Goal: Task Accomplishment & Management: Use online tool/utility

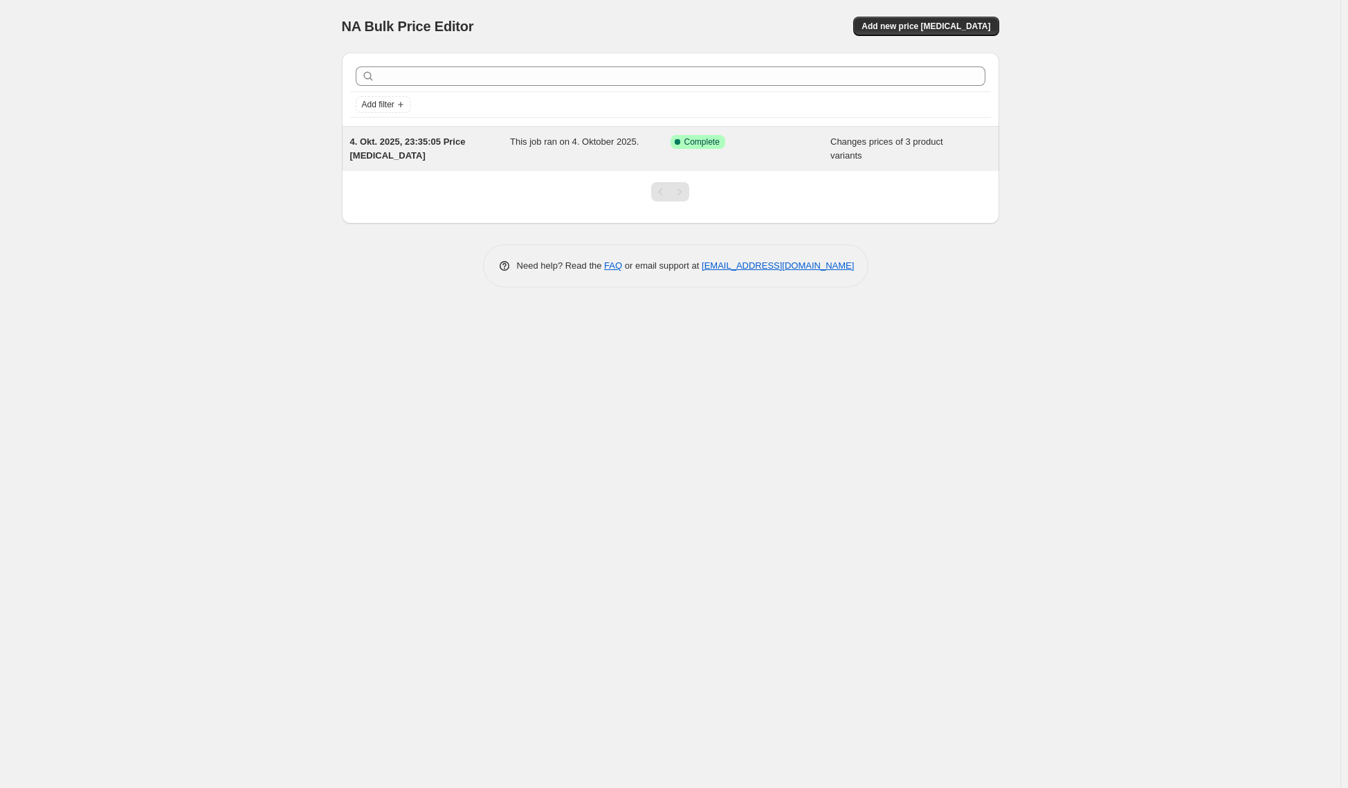
click at [612, 138] on span "This job ran on 4. Oktober 2025." at bounding box center [574, 141] width 129 height 10
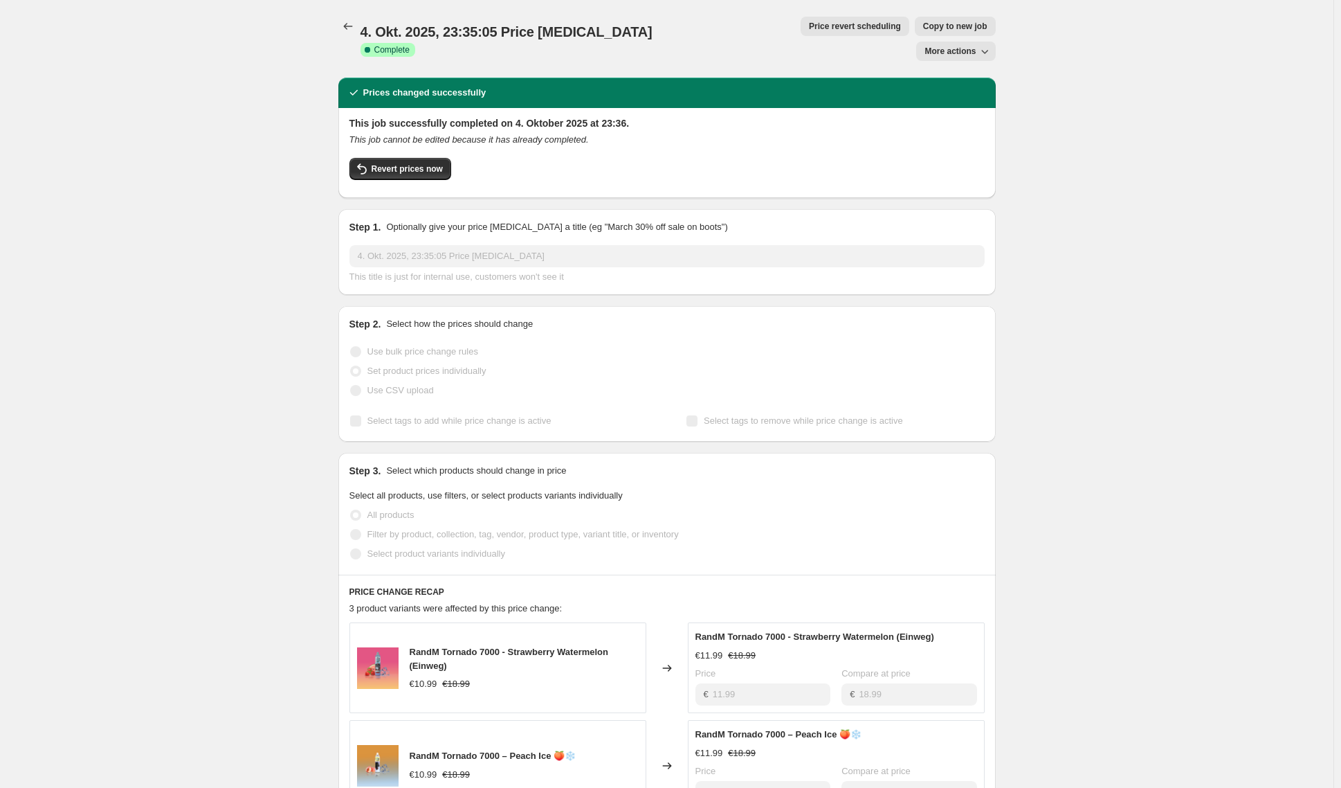
click at [981, 44] on icon "button" at bounding box center [985, 51] width 14 height 14
click at [967, 75] on span "Delete job" at bounding box center [947, 78] width 41 height 10
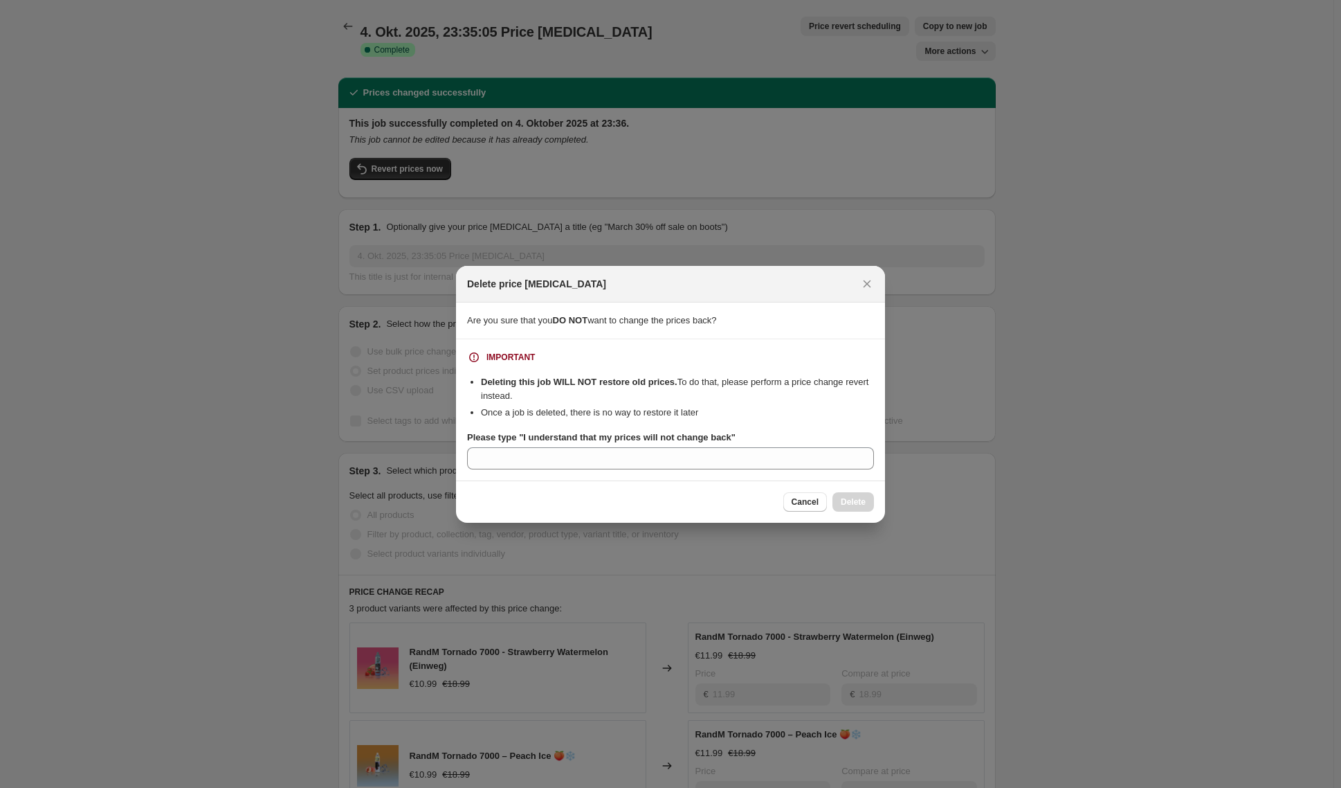
click at [857, 505] on div "Cancel Delete" at bounding box center [828, 501] width 91 height 19
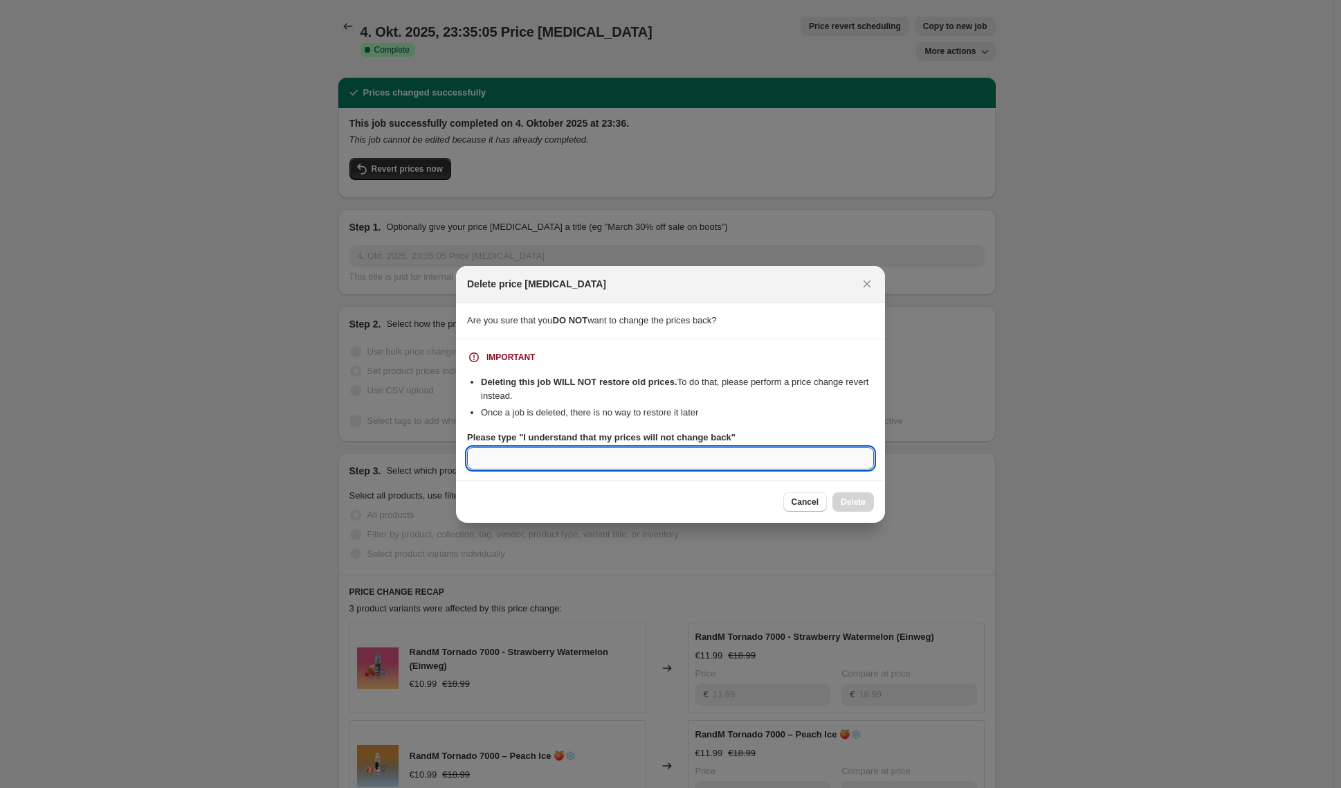
click at [672, 448] on input "Please type "I understand that my prices will not change back"" at bounding box center [670, 458] width 407 height 22
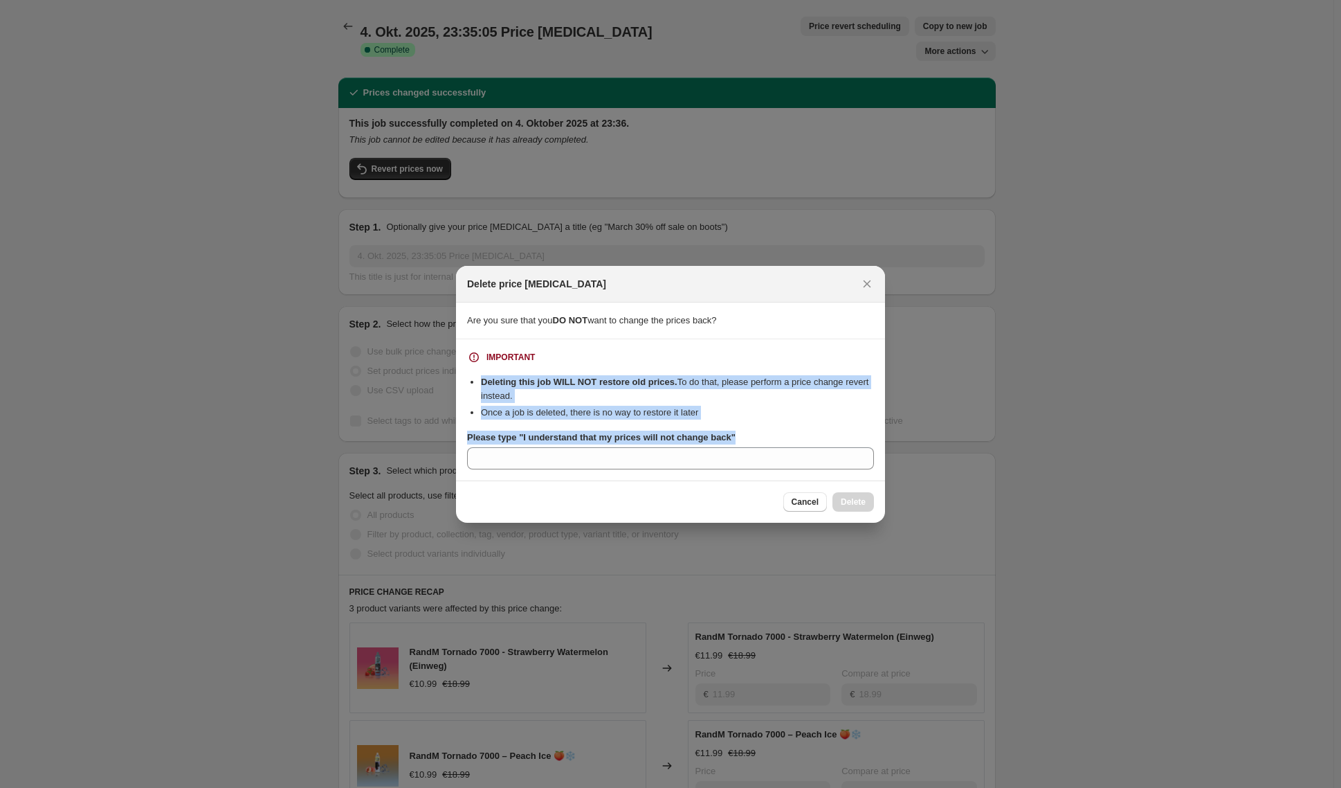
drag, startPoint x: 761, startPoint y: 434, endPoint x: 457, endPoint y: 384, distance: 307.9
click at [457, 384] on section "IMPORTANT Deleting this job WILL NOT restore old prices. To do that, please per…" at bounding box center [670, 409] width 429 height 141
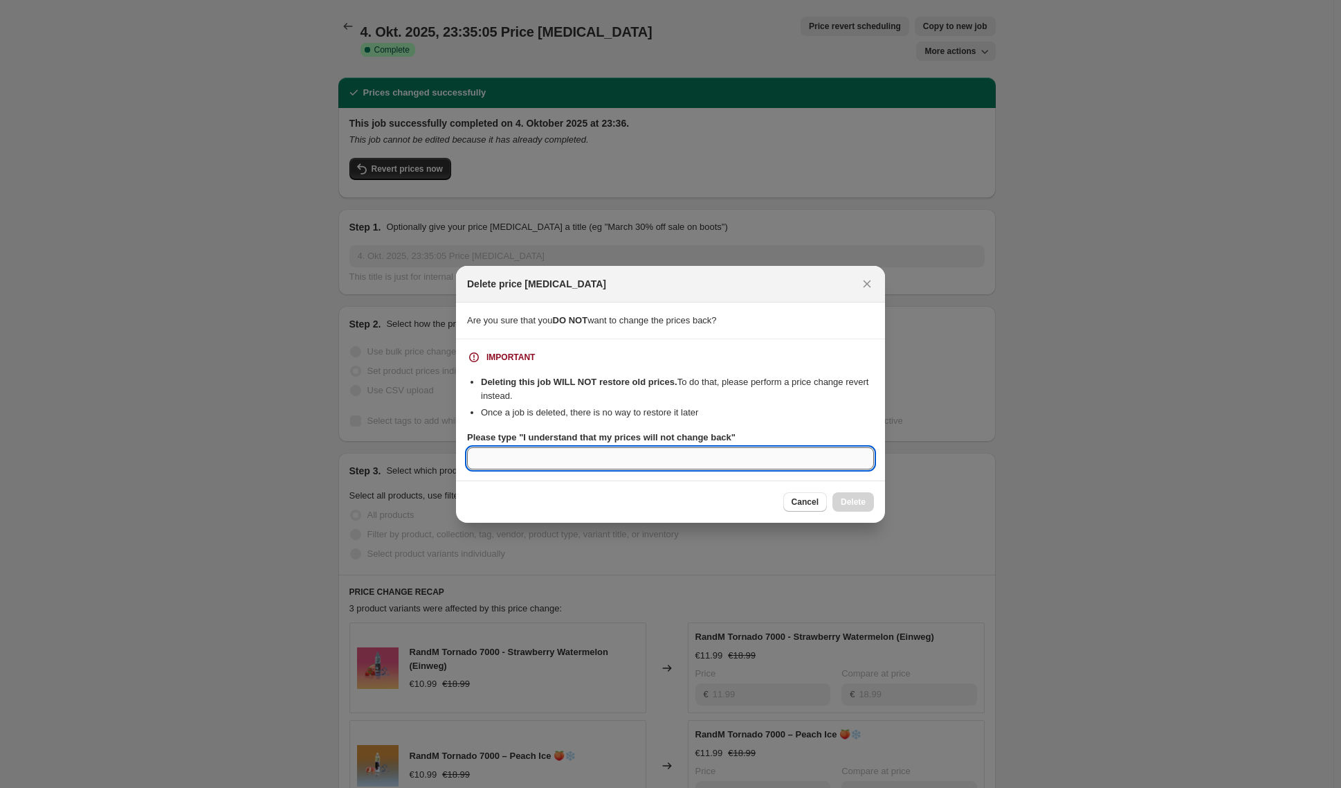
click at [491, 455] on input "Please type "I understand that my prices will not change back"" at bounding box center [670, 458] width 407 height 22
click at [502, 456] on input "Please type "I understand that my prices will not change back"" at bounding box center [670, 458] width 407 height 22
click at [604, 444] on label "Please type "I understand that my prices will not change back"" at bounding box center [601, 437] width 269 height 14
click at [604, 447] on input "yes" at bounding box center [670, 458] width 407 height 22
click at [527, 439] on b "Please type "I understand that my prices will not change back"" at bounding box center [601, 437] width 269 height 10
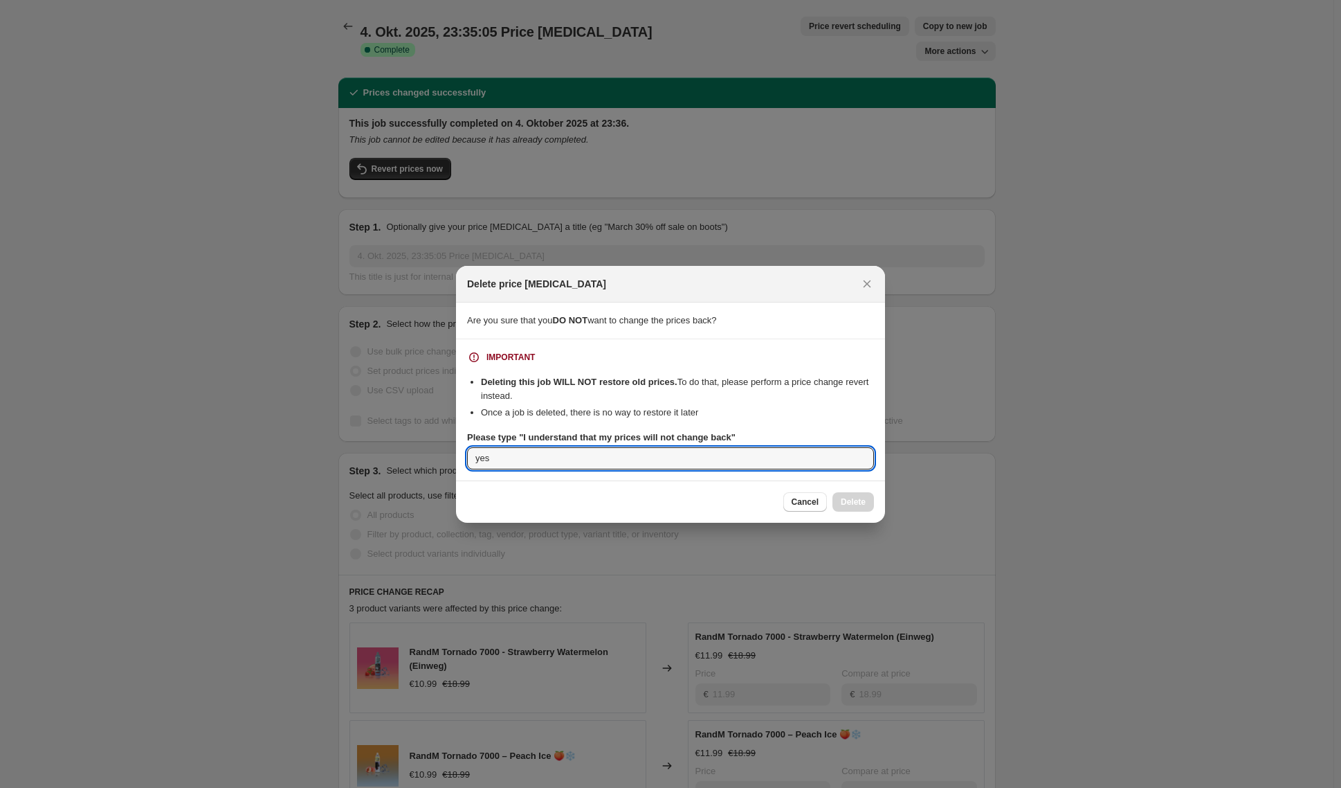
click at [527, 447] on input "yes" at bounding box center [670, 458] width 407 height 22
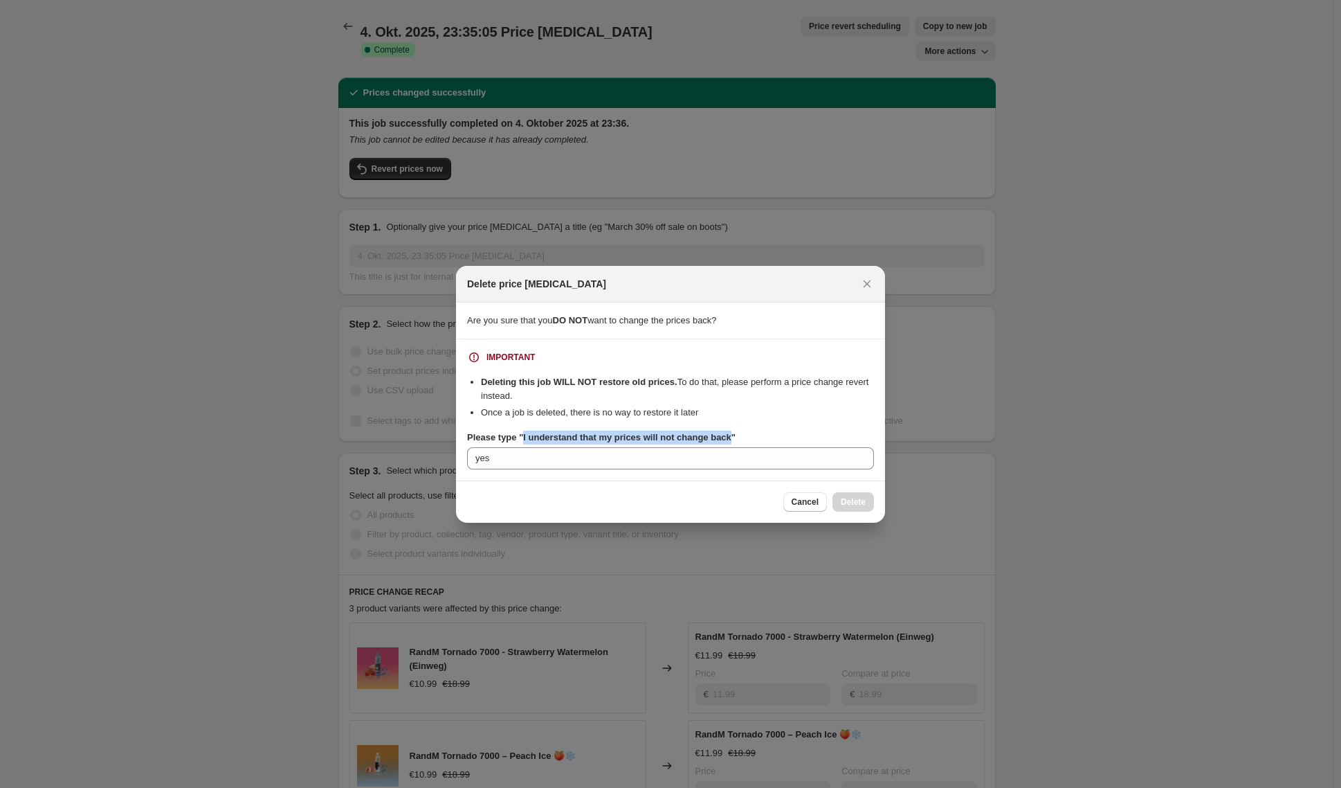
drag, startPoint x: 527, startPoint y: 437, endPoint x: 741, endPoint y: 439, distance: 213.2
click at [736, 439] on b "Please type "I understand that my prices will not change back"" at bounding box center [601, 437] width 269 height 10
click at [741, 447] on input "yes" at bounding box center [670, 458] width 407 height 22
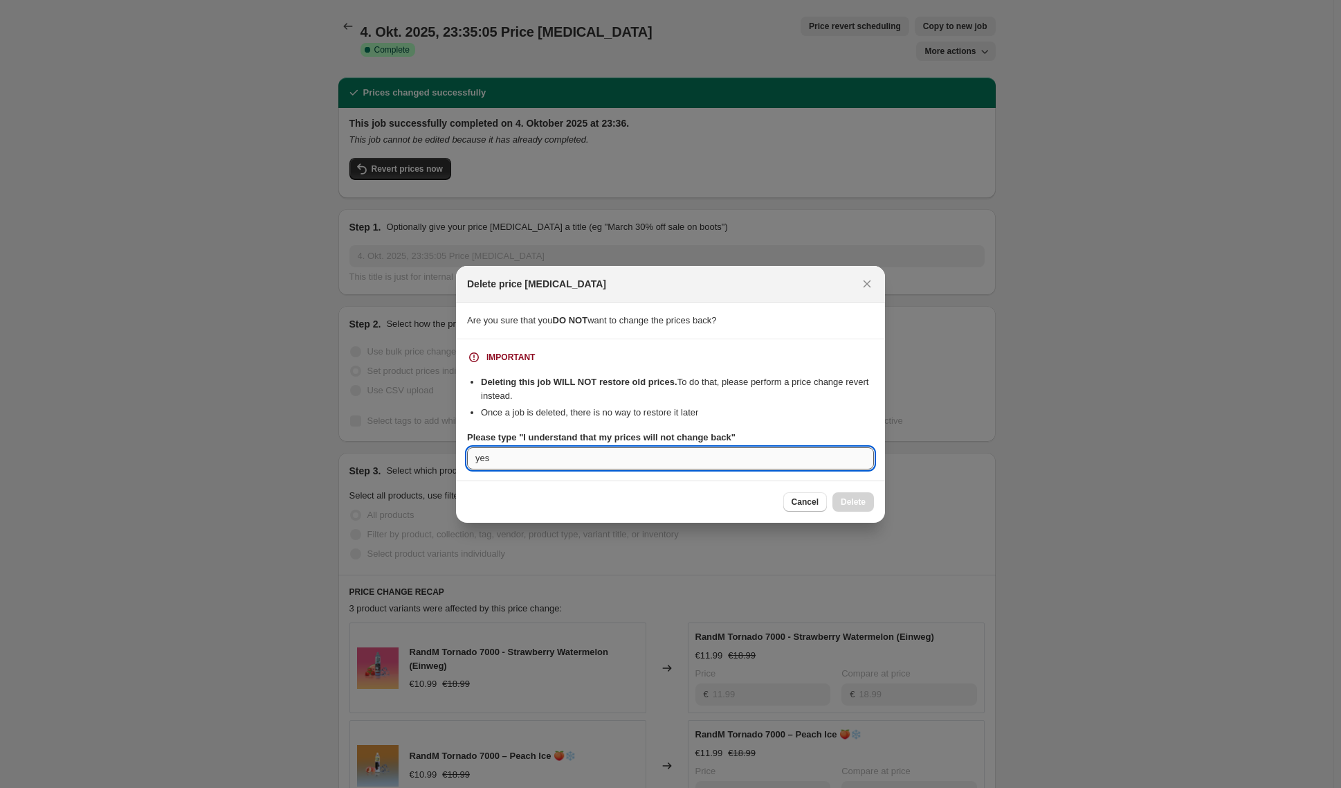
click at [691, 456] on input "yes" at bounding box center [670, 458] width 407 height 22
paste input "randm vape, randm vapes, randm tornado 15000, tornado vape, r and m tornado, mo…"
type input "yesrandm vape, randm vapes, randm tornado 15000, tornado vape, r and m tornado,…"
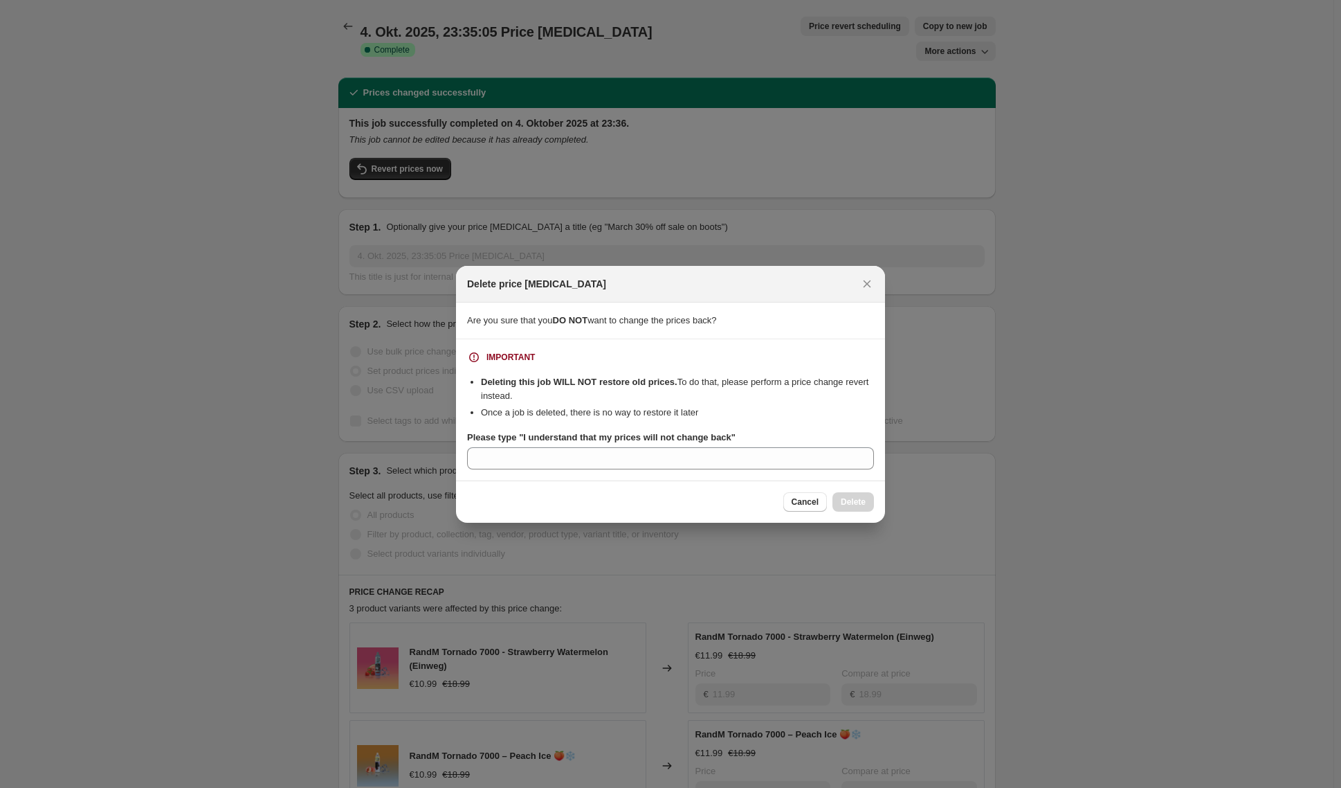
click at [736, 435] on b "Please type "I understand that my prices will not change back"" at bounding box center [601, 437] width 269 height 10
click at [741, 447] on input "Please type "I understand that my prices will not change back"" at bounding box center [670, 458] width 407 height 22
click at [736, 436] on b "Please type "I understand that my prices will not change back"" at bounding box center [601, 437] width 269 height 10
click at [742, 447] on input "Please type "I understand that my prices will not change back"" at bounding box center [670, 458] width 407 height 22
drag, startPoint x: 741, startPoint y: 438, endPoint x: 527, endPoint y: 441, distance: 213.9
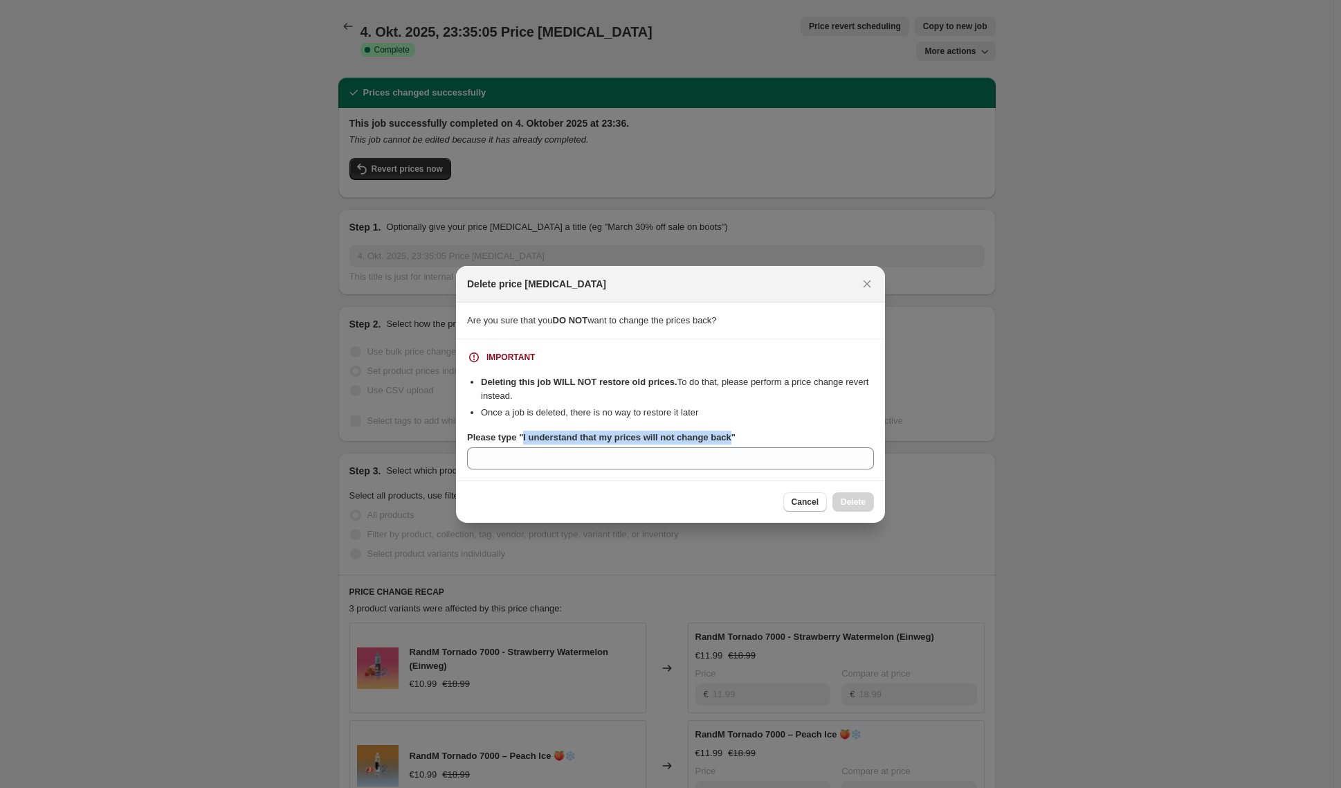
click at [527, 441] on b "Please type "I understand that my prices will not change back"" at bounding box center [601, 437] width 269 height 10
click at [527, 447] on input "Please type "I understand that my prices will not change back"" at bounding box center [670, 458] width 407 height 22
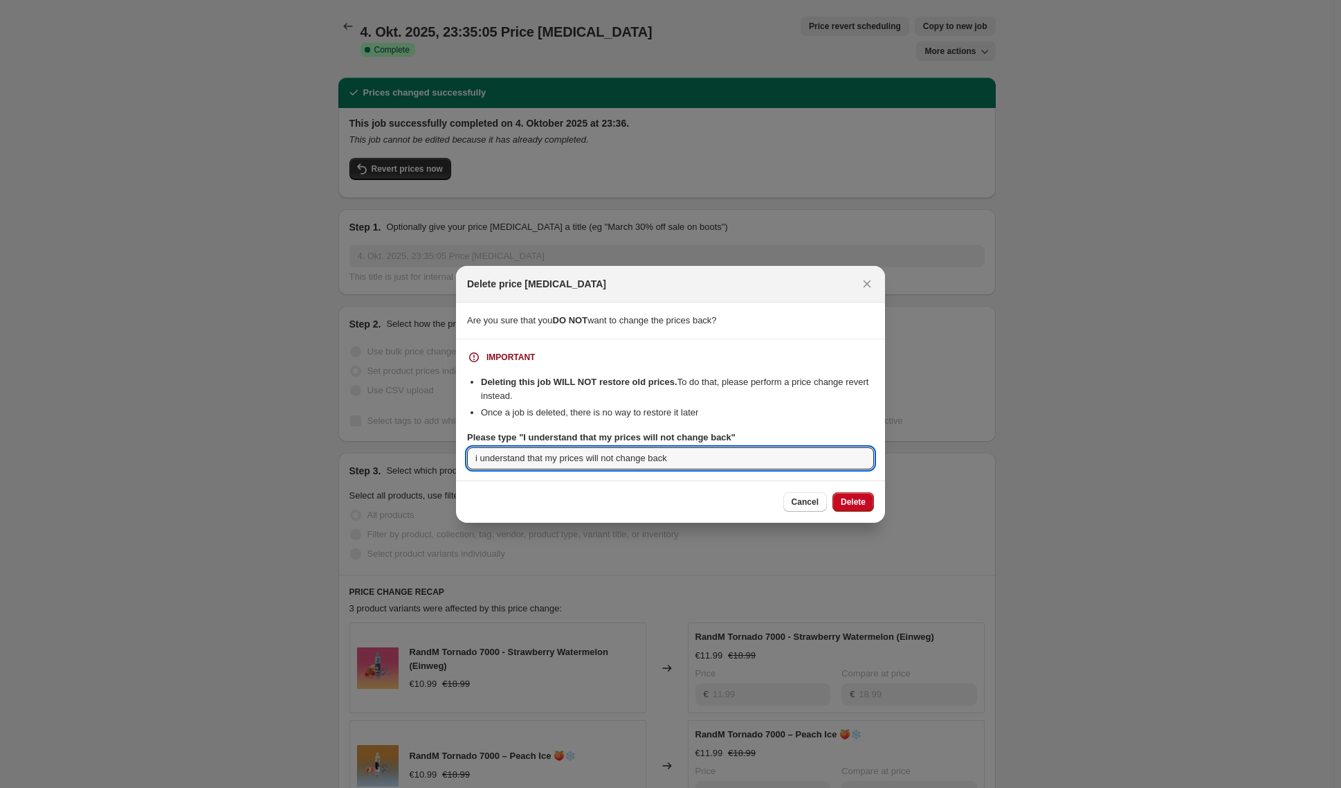
type input "i understand that my prices will not change back"
click at [846, 505] on span "Delete" at bounding box center [853, 501] width 25 height 11
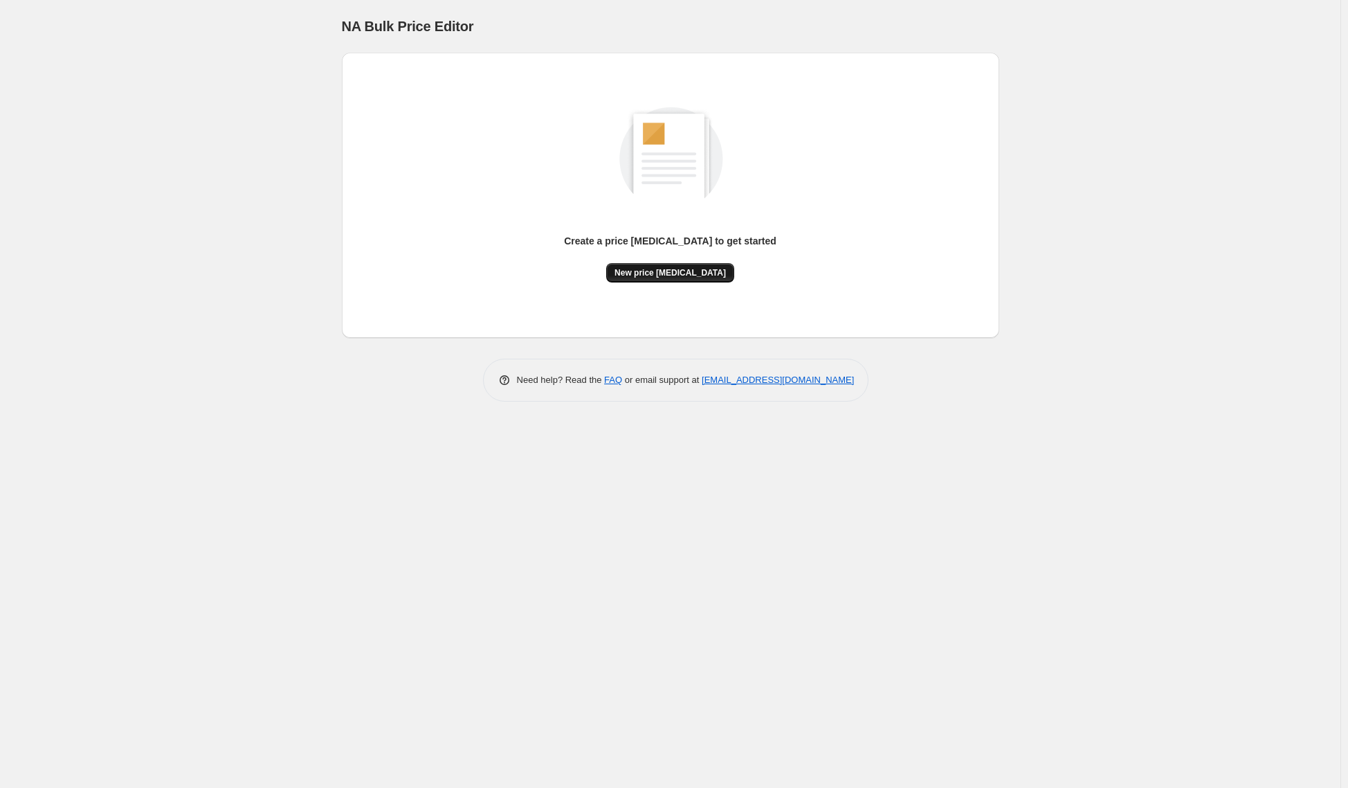
click at [659, 275] on span "New price [MEDICAL_DATA]" at bounding box center [670, 272] width 111 height 11
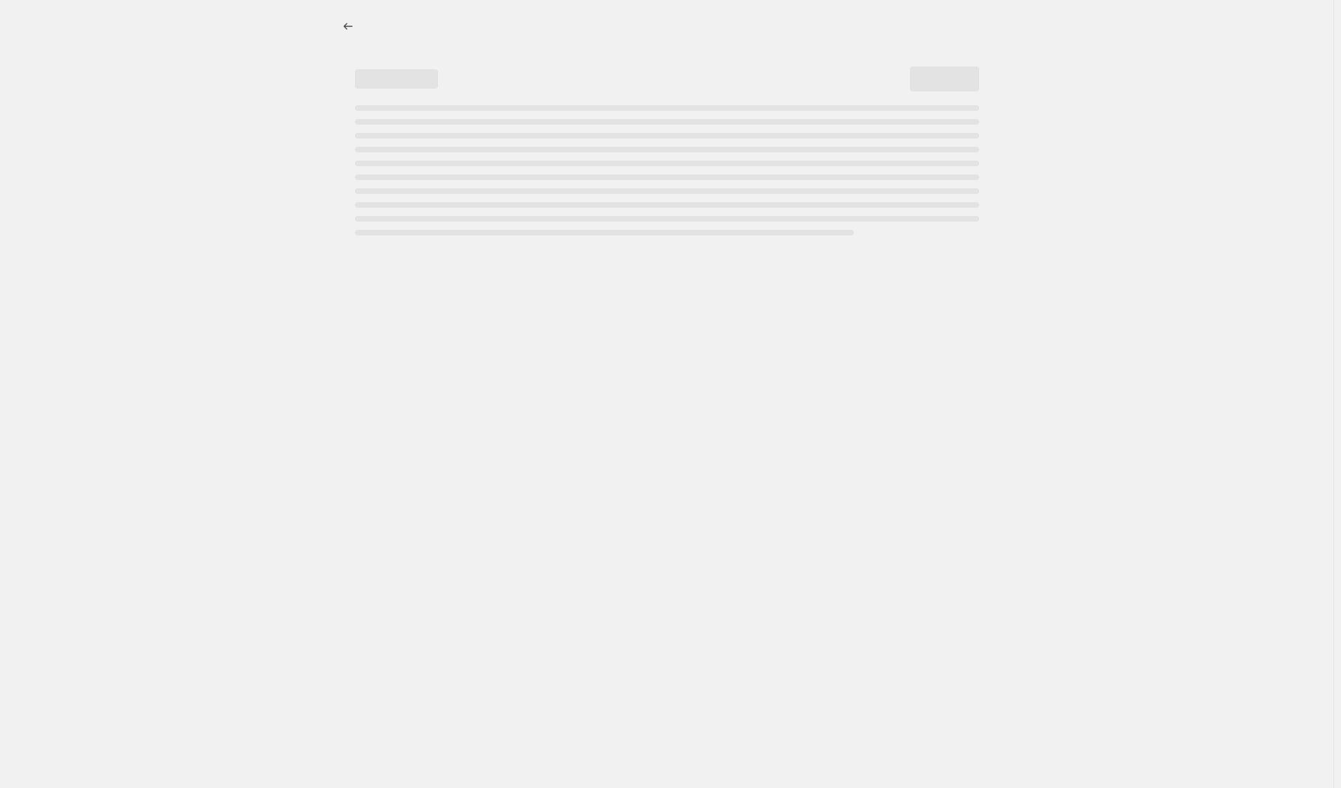
select select "percentage"
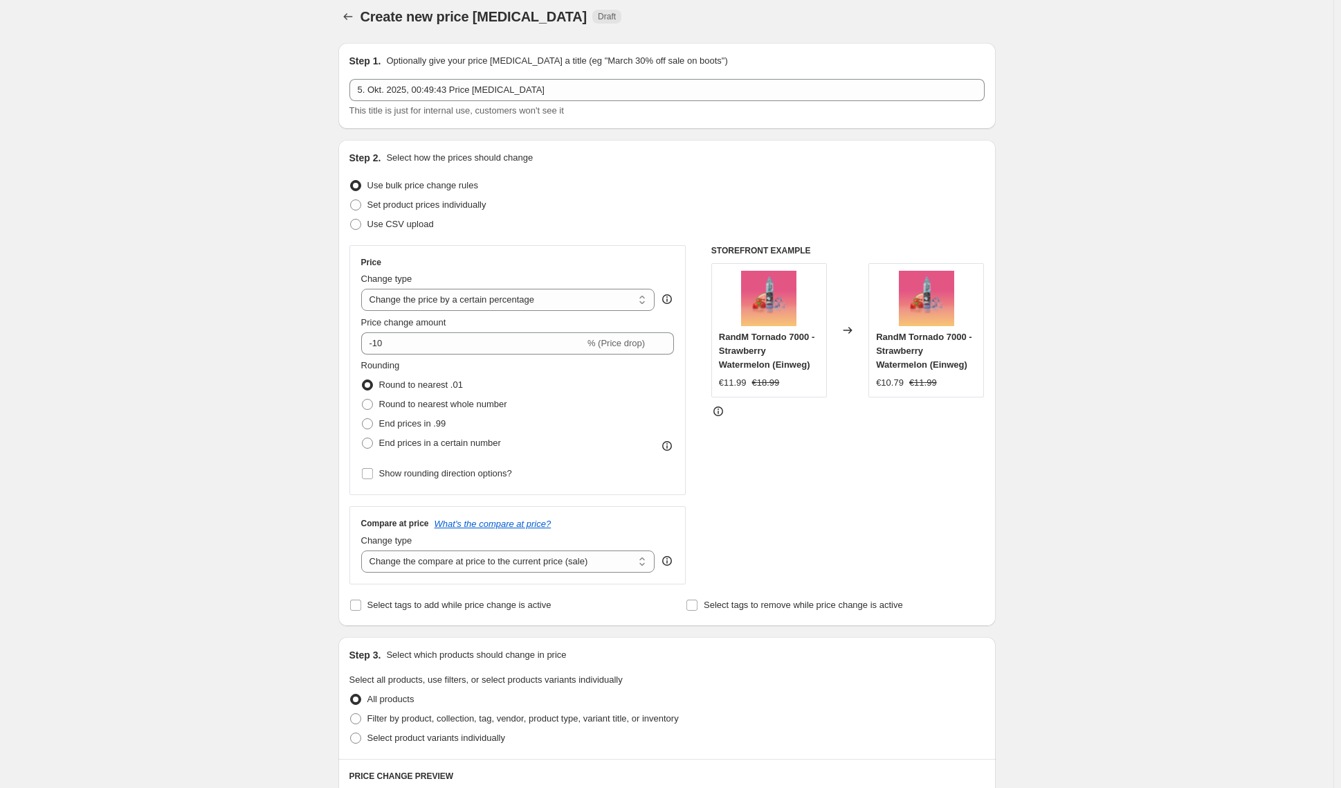
scroll to position [461, 0]
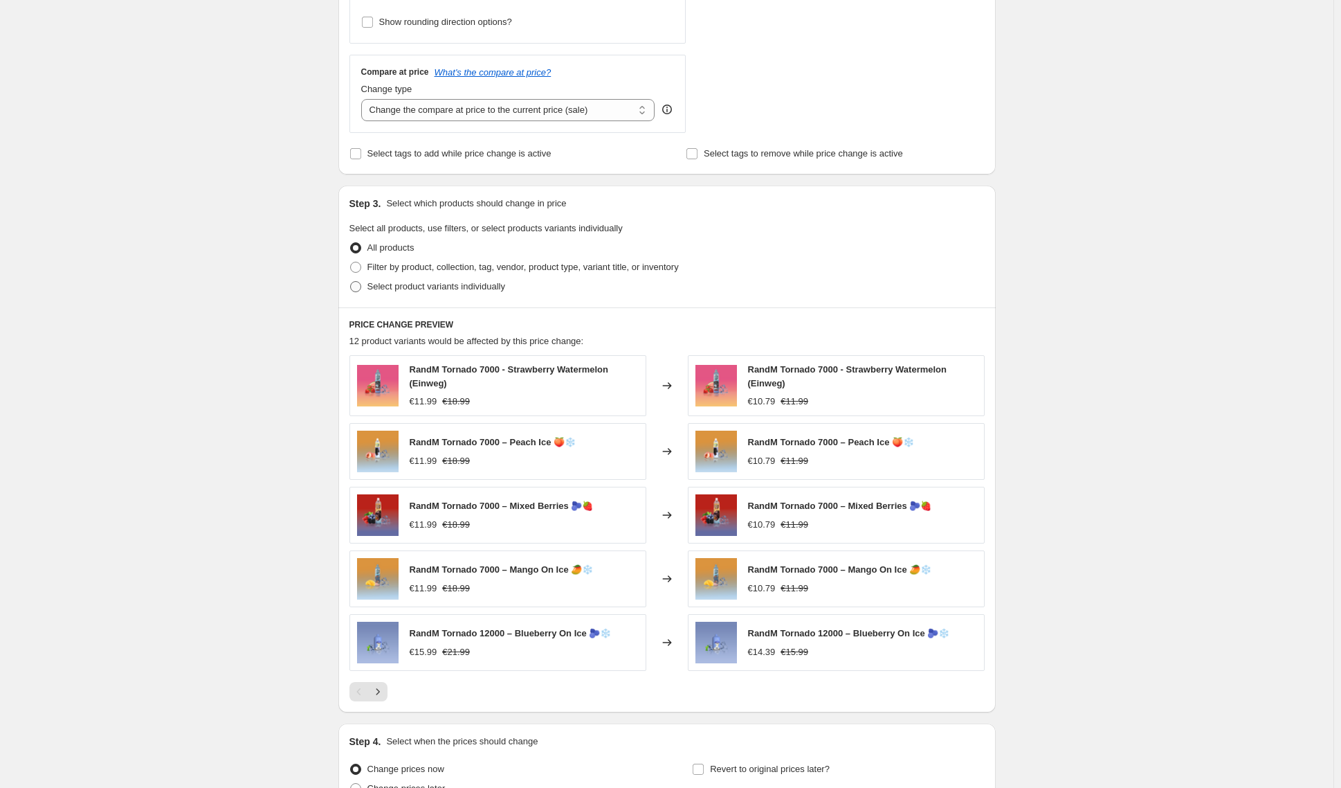
click at [366, 287] on label "Select product variants individually" at bounding box center [428, 286] width 156 height 19
click at [351, 282] on input "Select product variants individually" at bounding box center [350, 281] width 1 height 1
radio input "true"
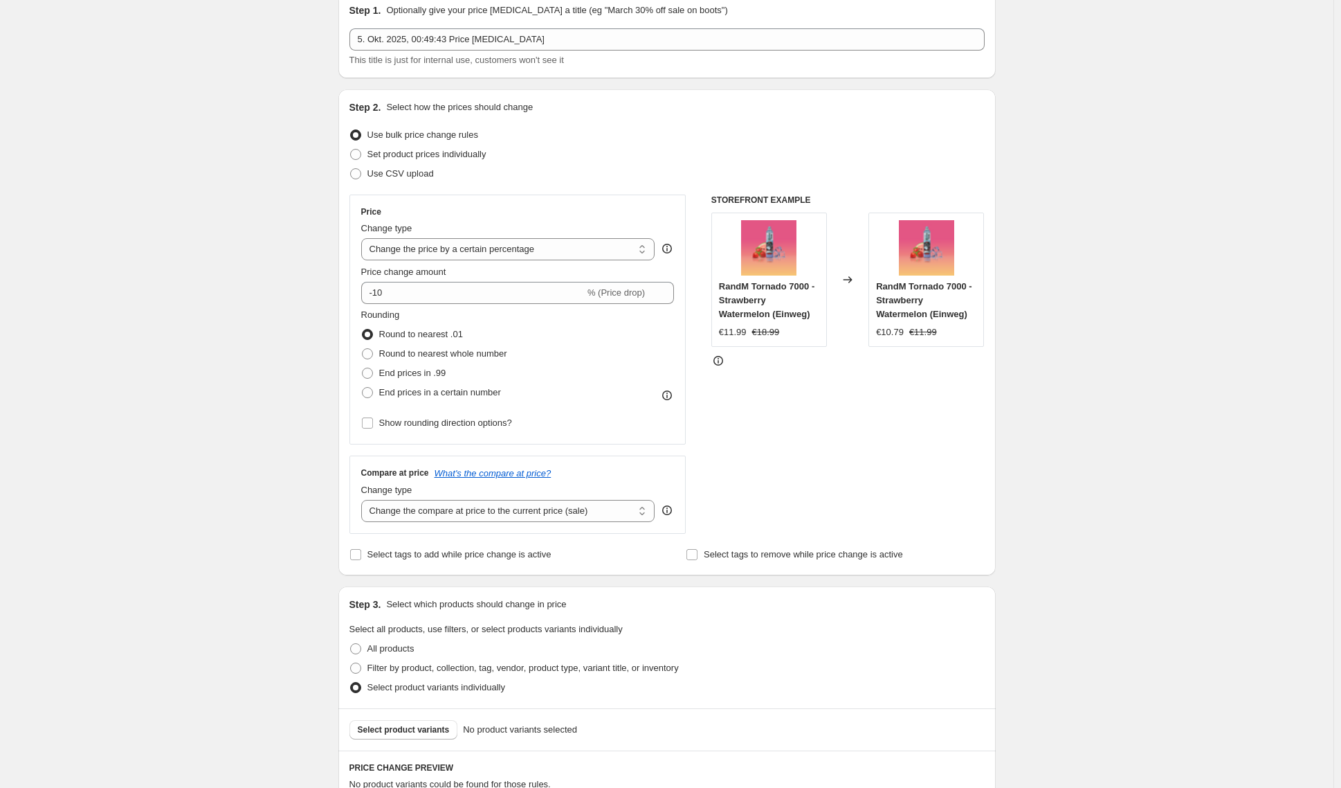
scroll to position [0, 0]
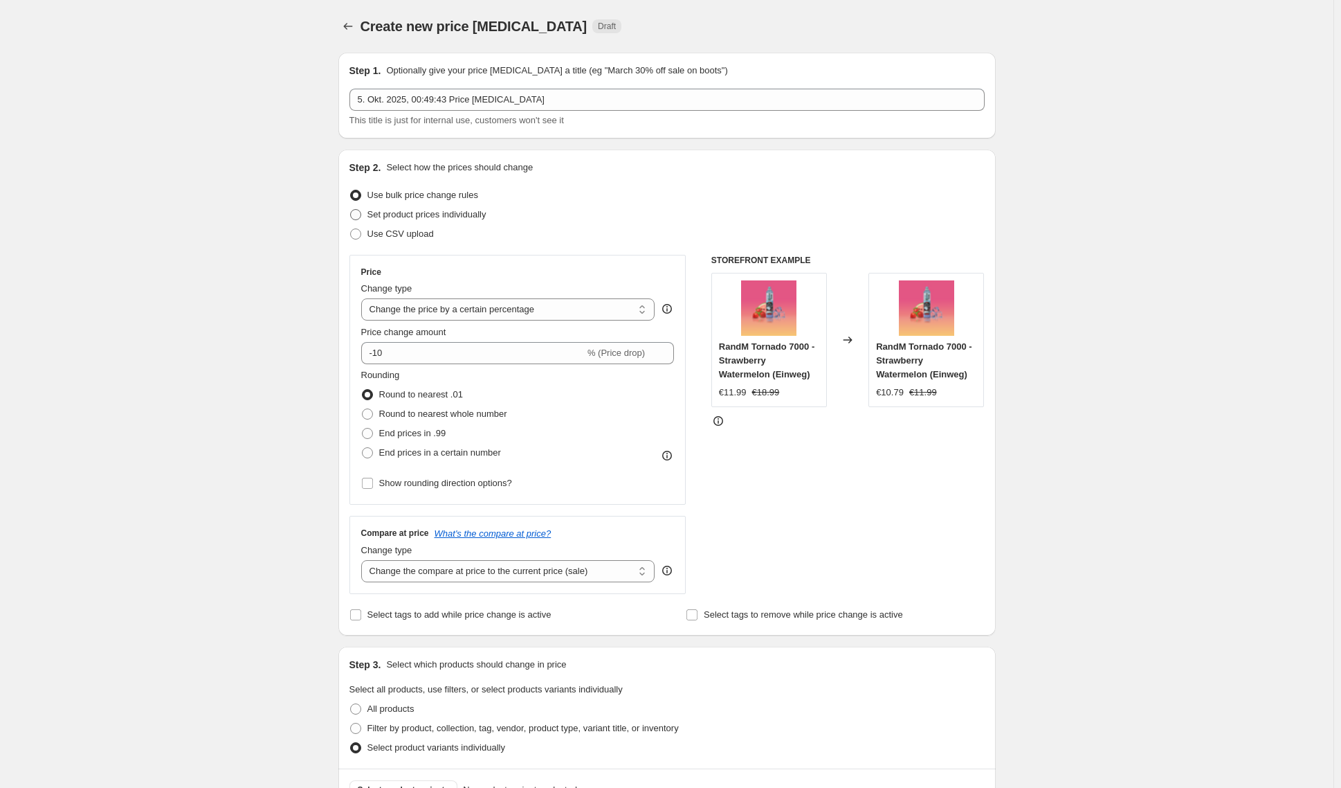
click at [358, 215] on span at bounding box center [355, 214] width 11 height 11
click at [351, 210] on input "Set product prices individually" at bounding box center [350, 209] width 1 height 1
radio input "true"
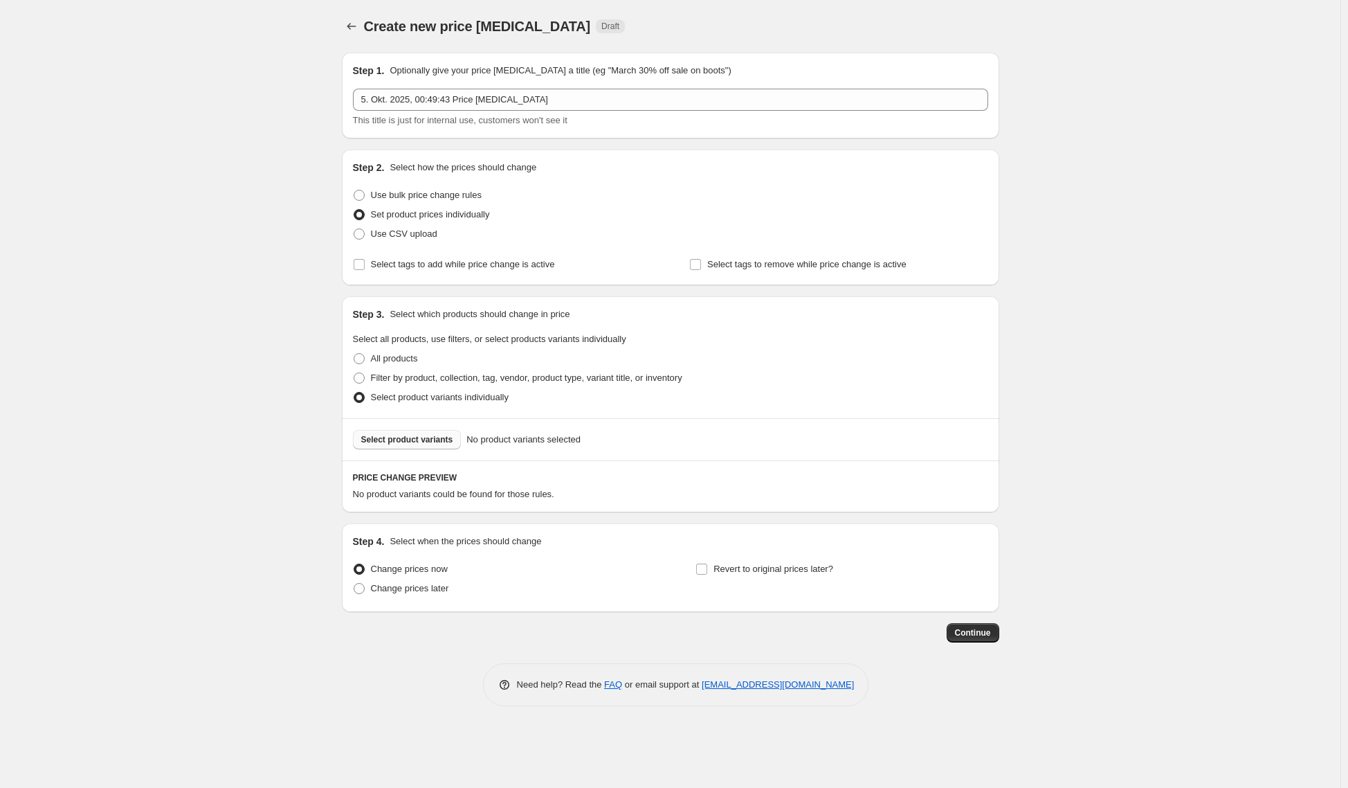
click at [405, 442] on span "Select product variants" at bounding box center [407, 439] width 92 height 11
click at [404, 387] on label "Filter by product, collection, tag, vendor, product type, variant title, or inv…" at bounding box center [517, 377] width 329 height 19
click at [354, 373] on input "Filter by product, collection, tag, vendor, product type, variant title, or inv…" at bounding box center [354, 372] width 1 height 1
radio input "true"
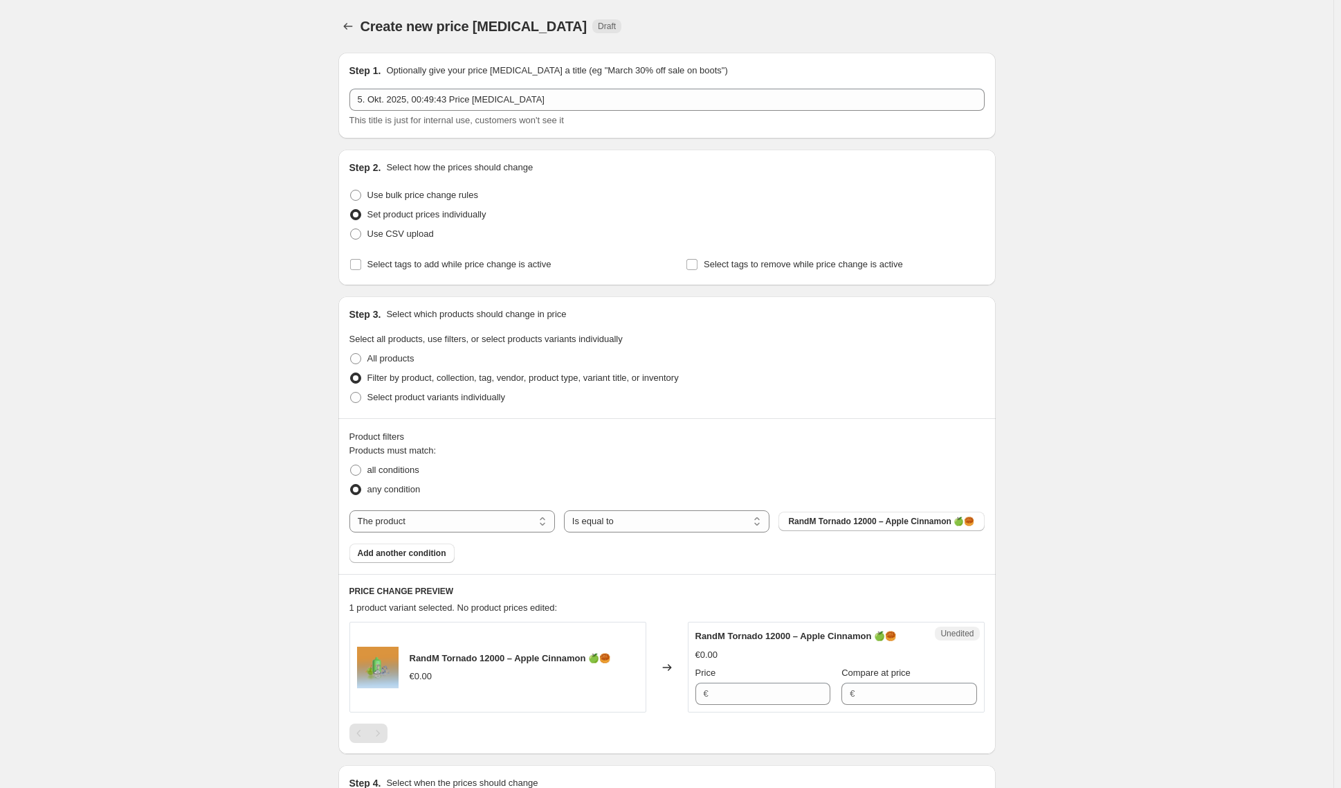
scroll to position [96, 0]
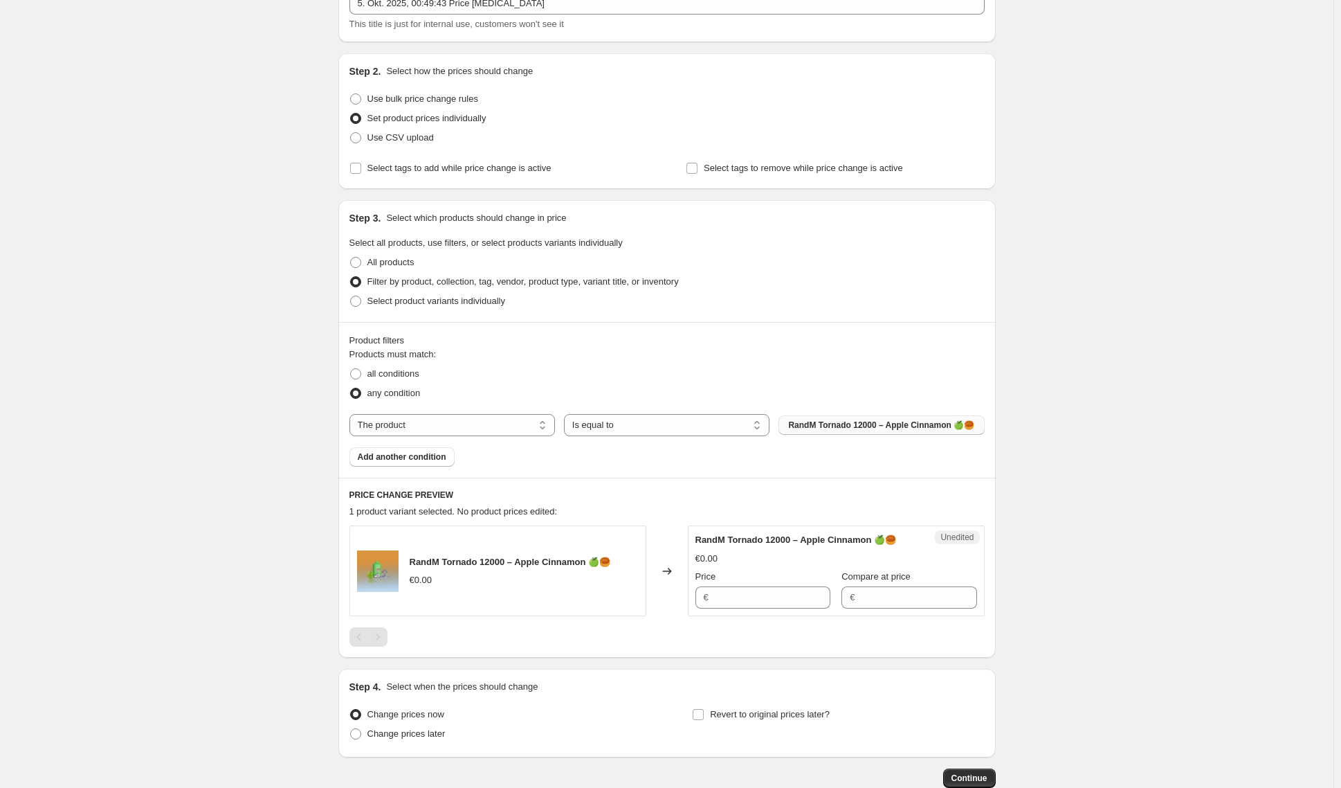
click at [831, 430] on span "RandM Tornado 12000 – Apple Cinnamon 🍏🥮" at bounding box center [881, 424] width 186 height 11
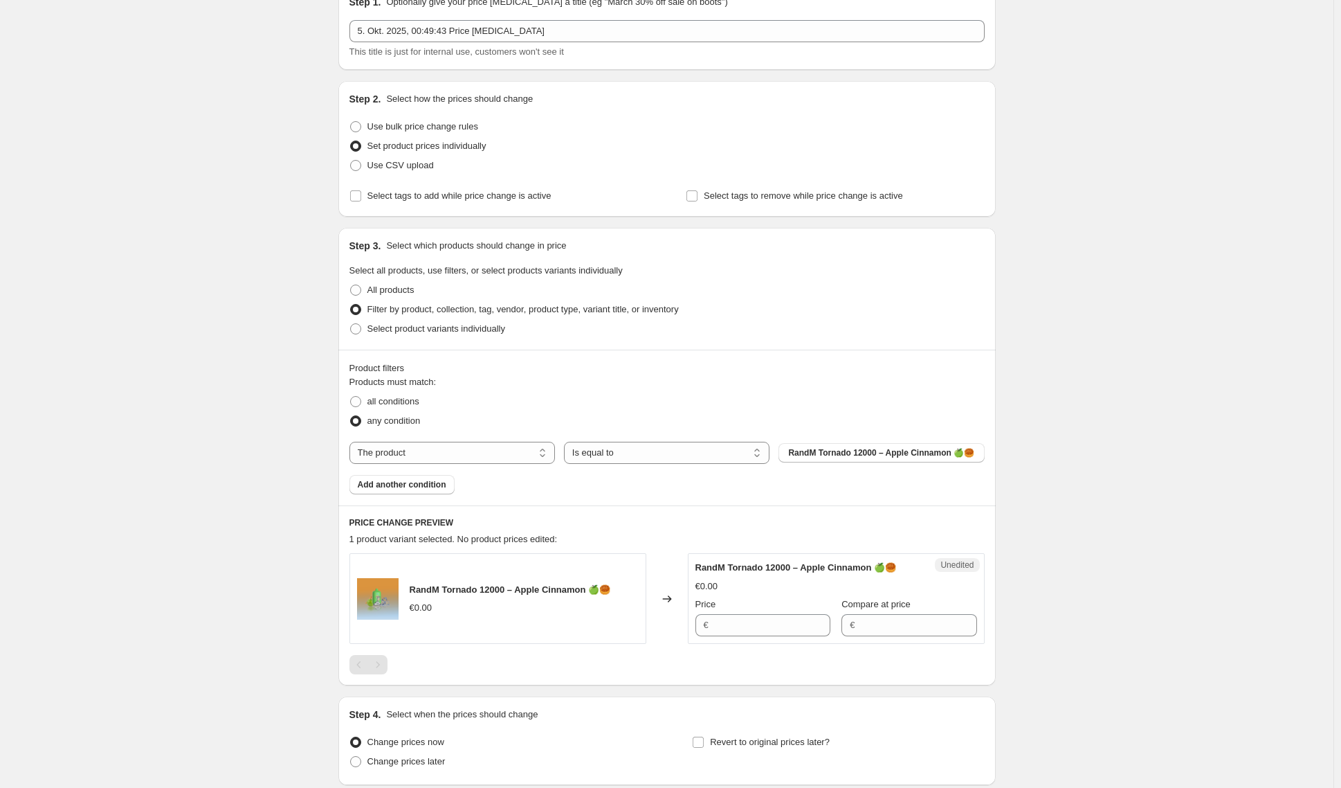
scroll to position [0, 0]
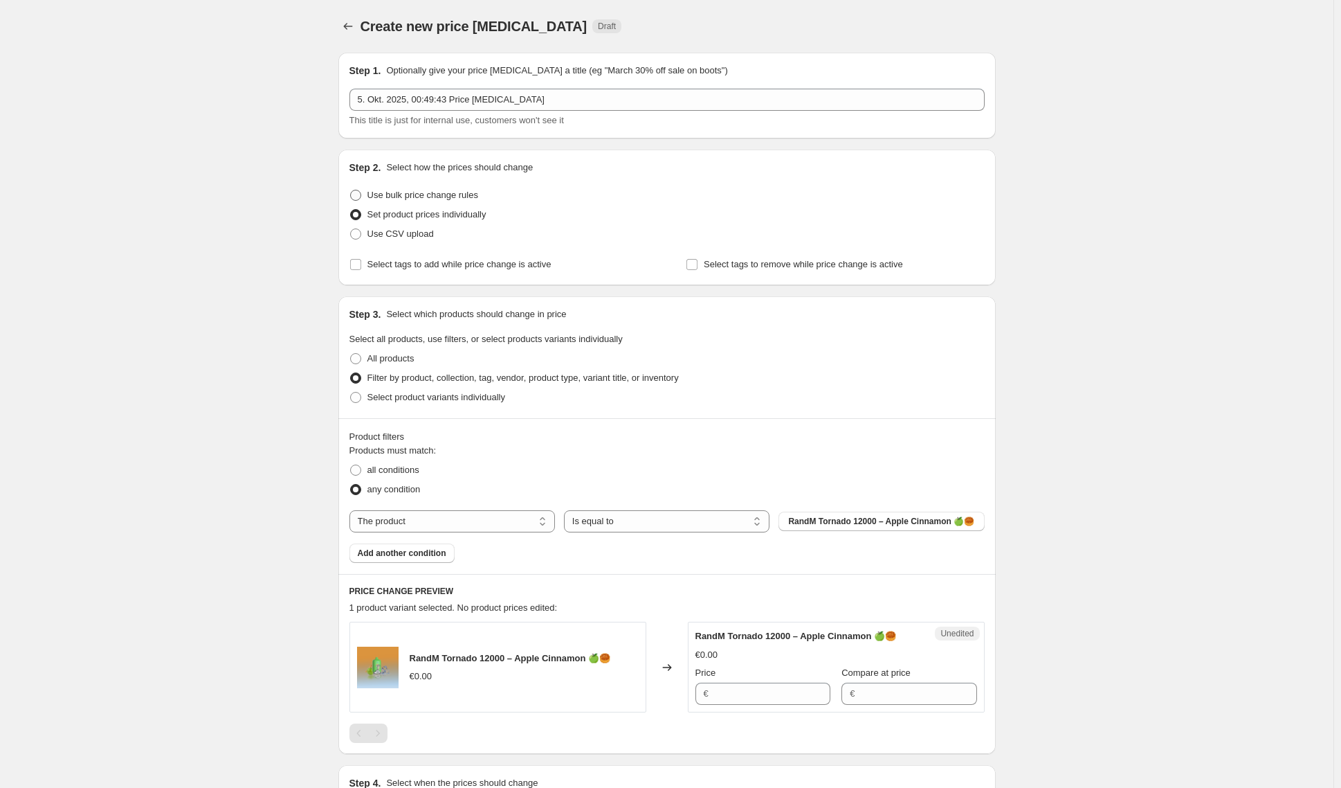
click at [420, 195] on span "Use bulk price change rules" at bounding box center [423, 195] width 111 height 10
click at [351, 190] on input "Use bulk price change rules" at bounding box center [350, 190] width 1 height 1
radio input "true"
select select "percentage"
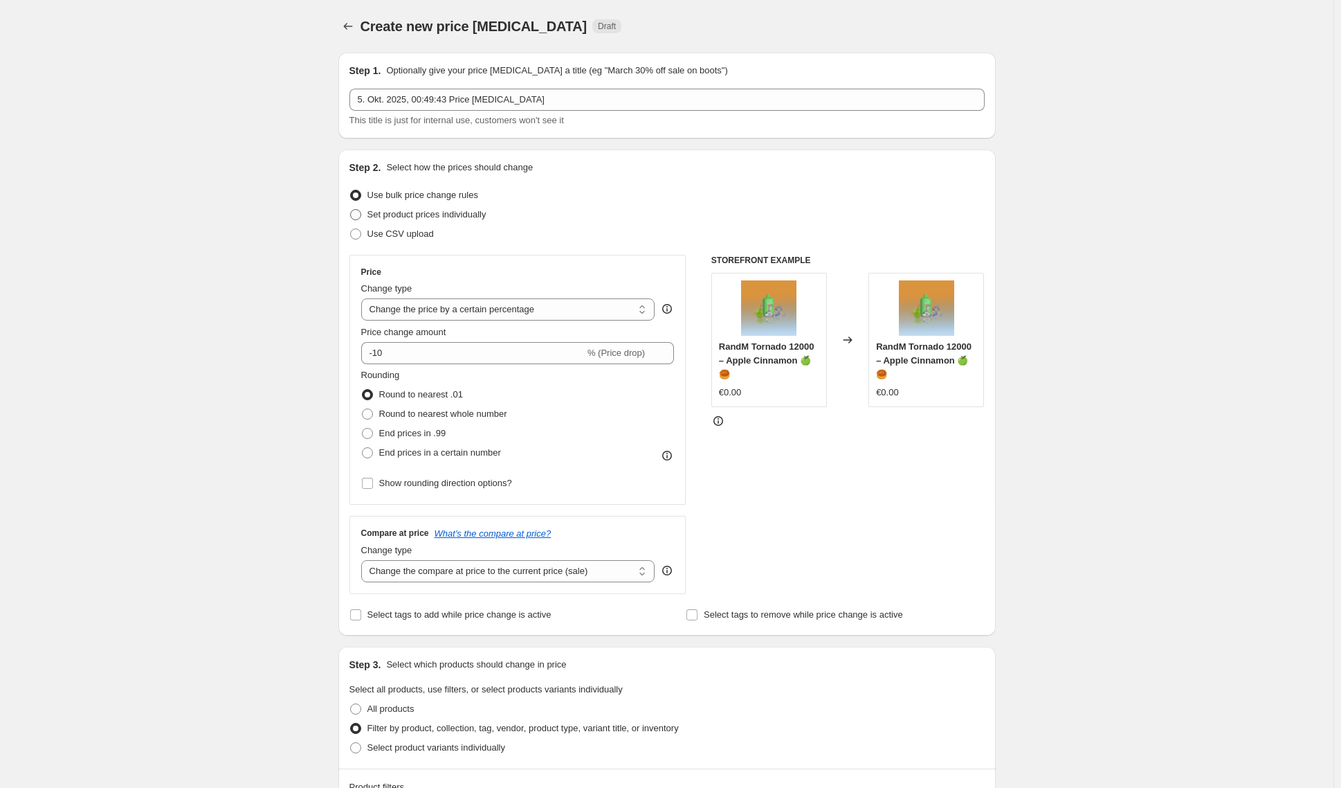
click at [411, 213] on span "Set product prices individually" at bounding box center [427, 214] width 119 height 10
click at [351, 210] on input "Set product prices individually" at bounding box center [350, 209] width 1 height 1
radio input "true"
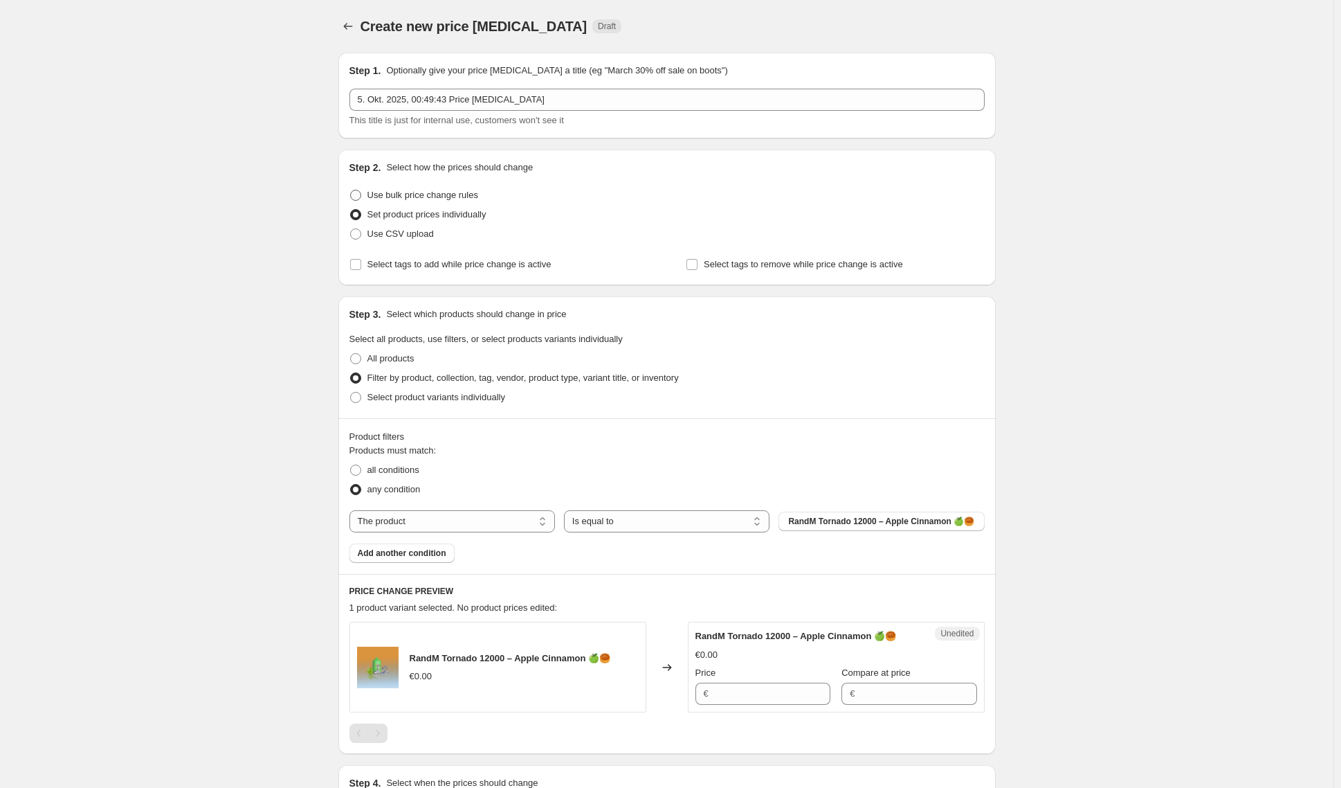
click at [421, 203] on label "Use bulk price change rules" at bounding box center [414, 194] width 129 height 19
click at [351, 190] on input "Use bulk price change rules" at bounding box center [350, 190] width 1 height 1
radio input "true"
select select "percentage"
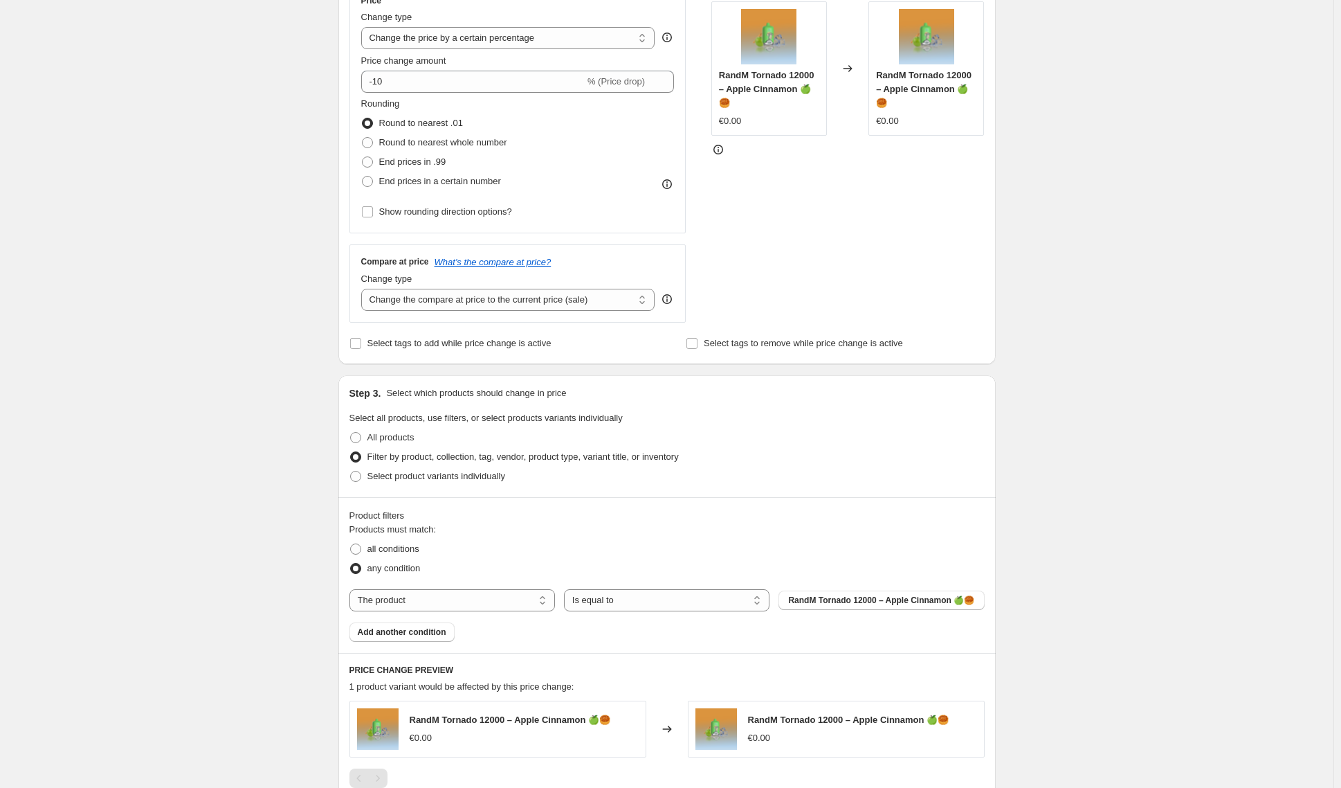
scroll to position [373, 0]
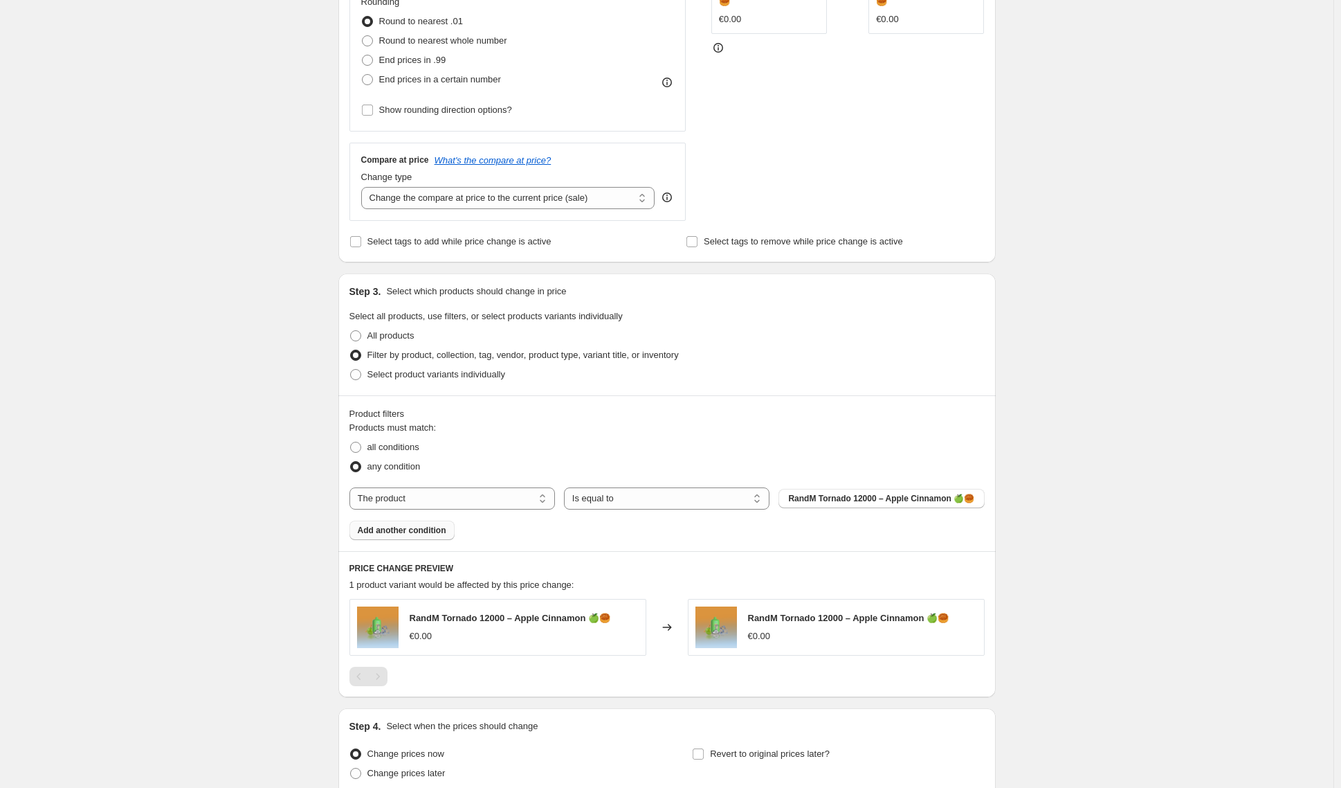
click at [381, 536] on span "Add another condition" at bounding box center [402, 530] width 89 height 11
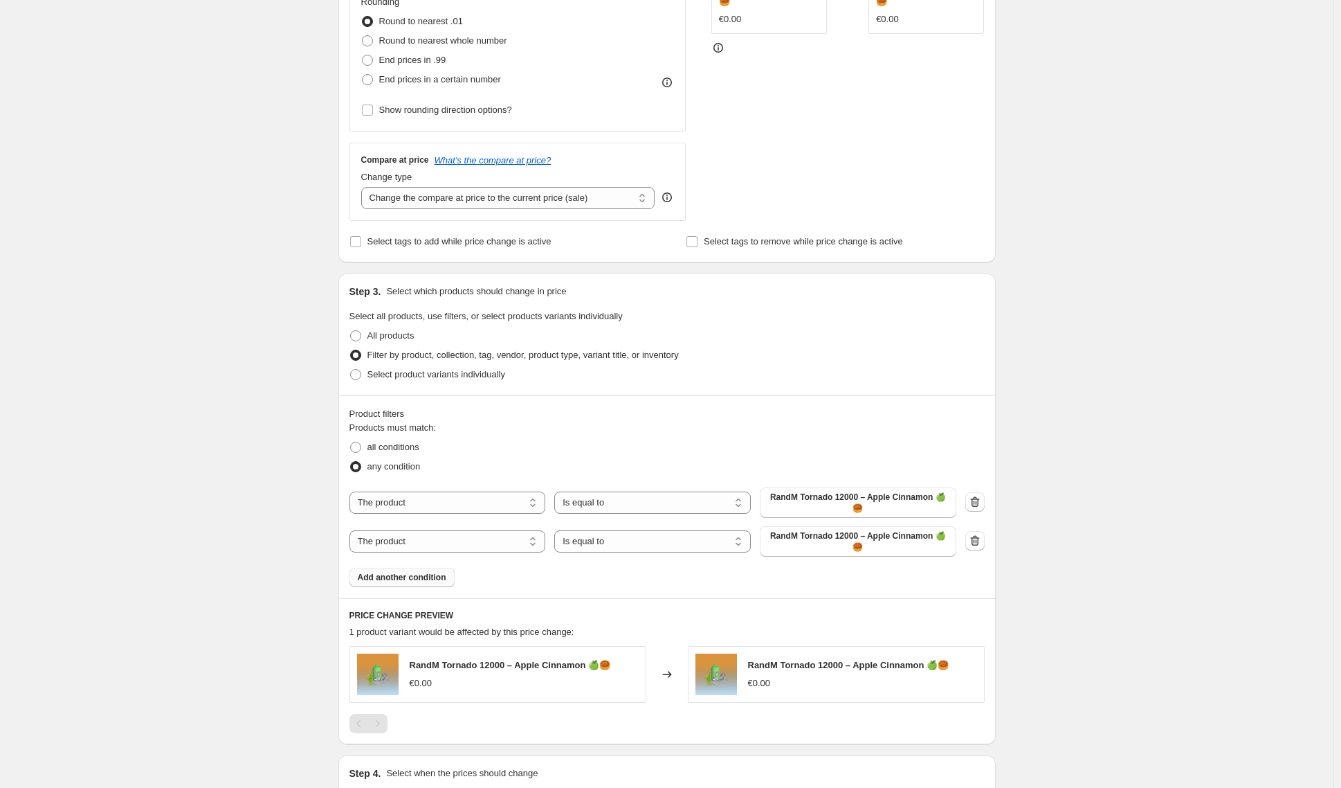
scroll to position [525, 0]
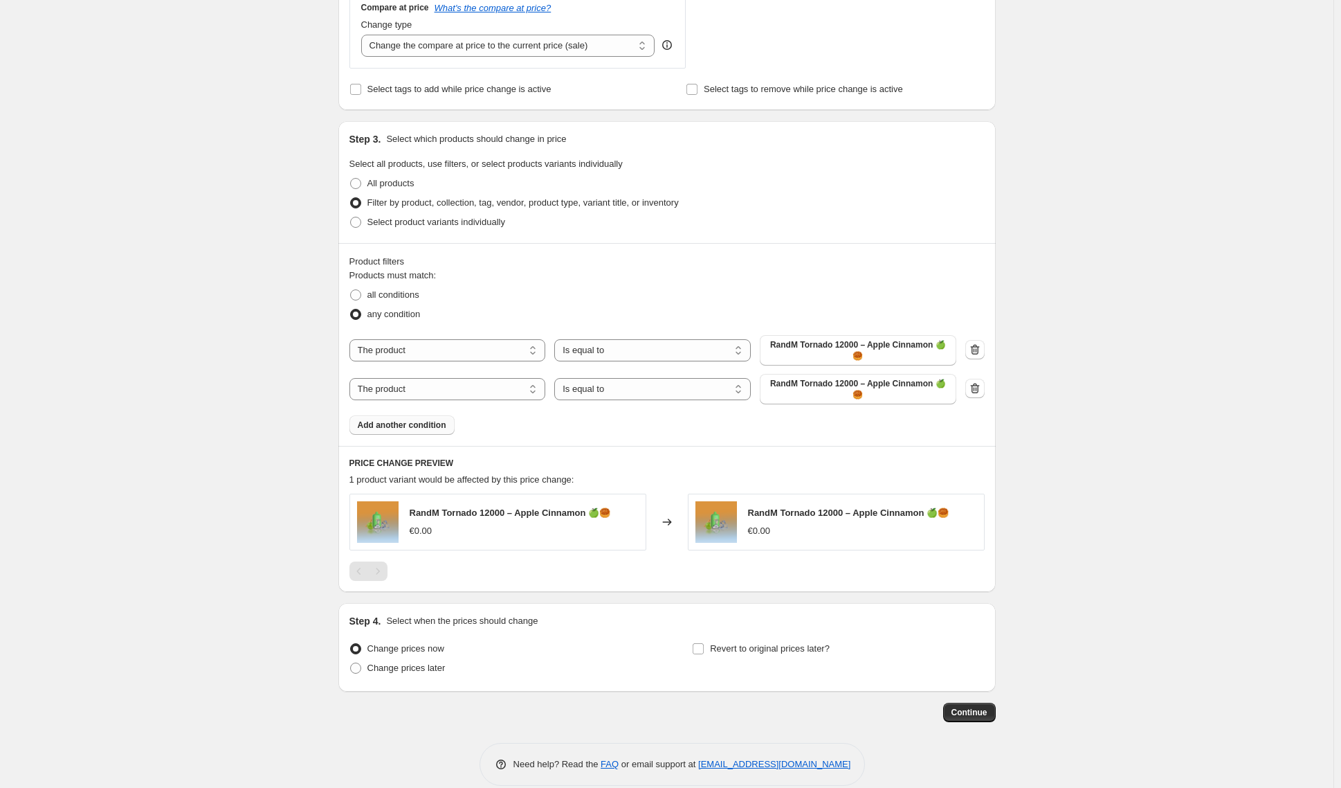
click at [412, 425] on span "Add another condition" at bounding box center [402, 424] width 89 height 11
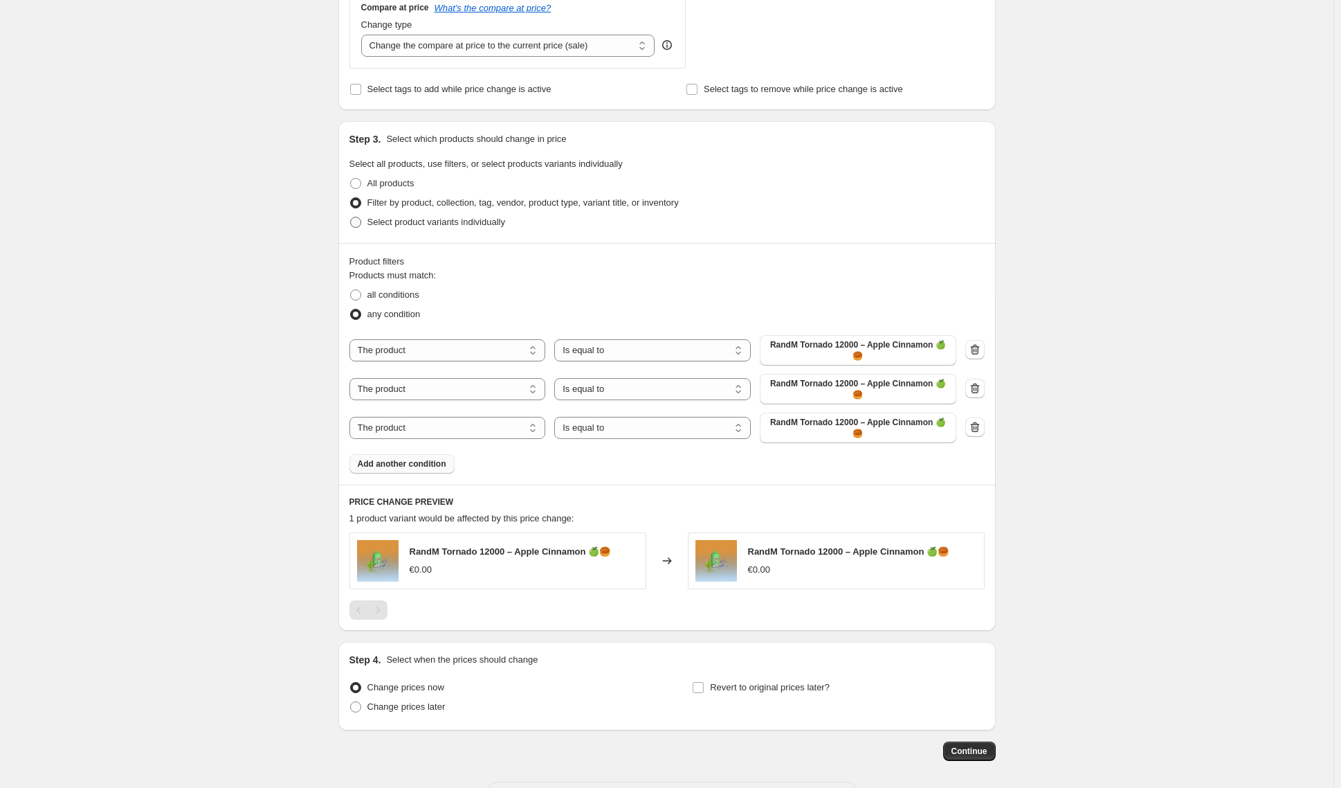
click at [442, 228] on span "Select product variants individually" at bounding box center [437, 222] width 138 height 14
click at [351, 217] on input "Select product variants individually" at bounding box center [350, 217] width 1 height 1
radio input "true"
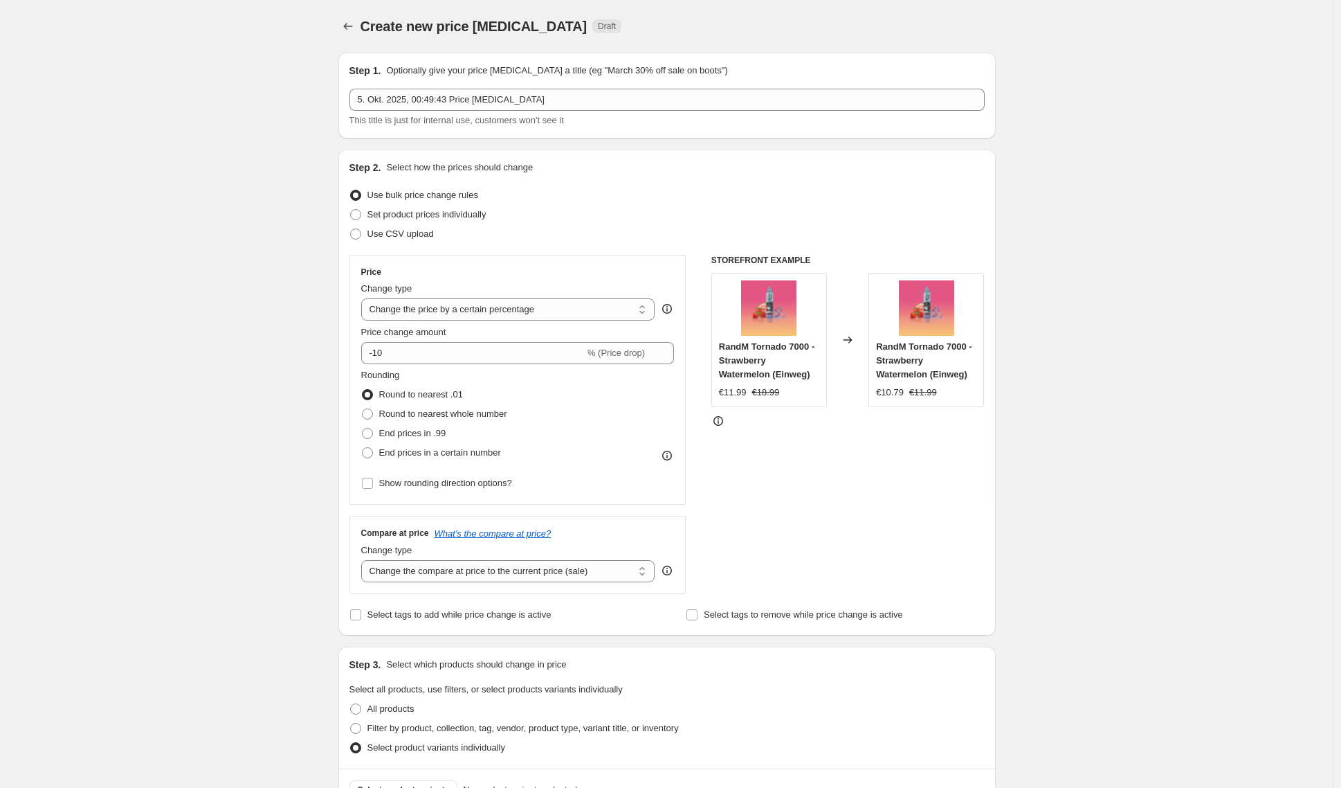
scroll to position [3, 0]
click at [374, 417] on span at bounding box center [367, 411] width 12 height 12
click at [363, 406] on input "Round to nearest whole number" at bounding box center [362, 406] width 1 height 1
radio input "true"
click at [312, 417] on div "Create new price [MEDICAL_DATA]. This page is ready Create new price [MEDICAL_D…" at bounding box center [667, 535] width 1334 height 1077
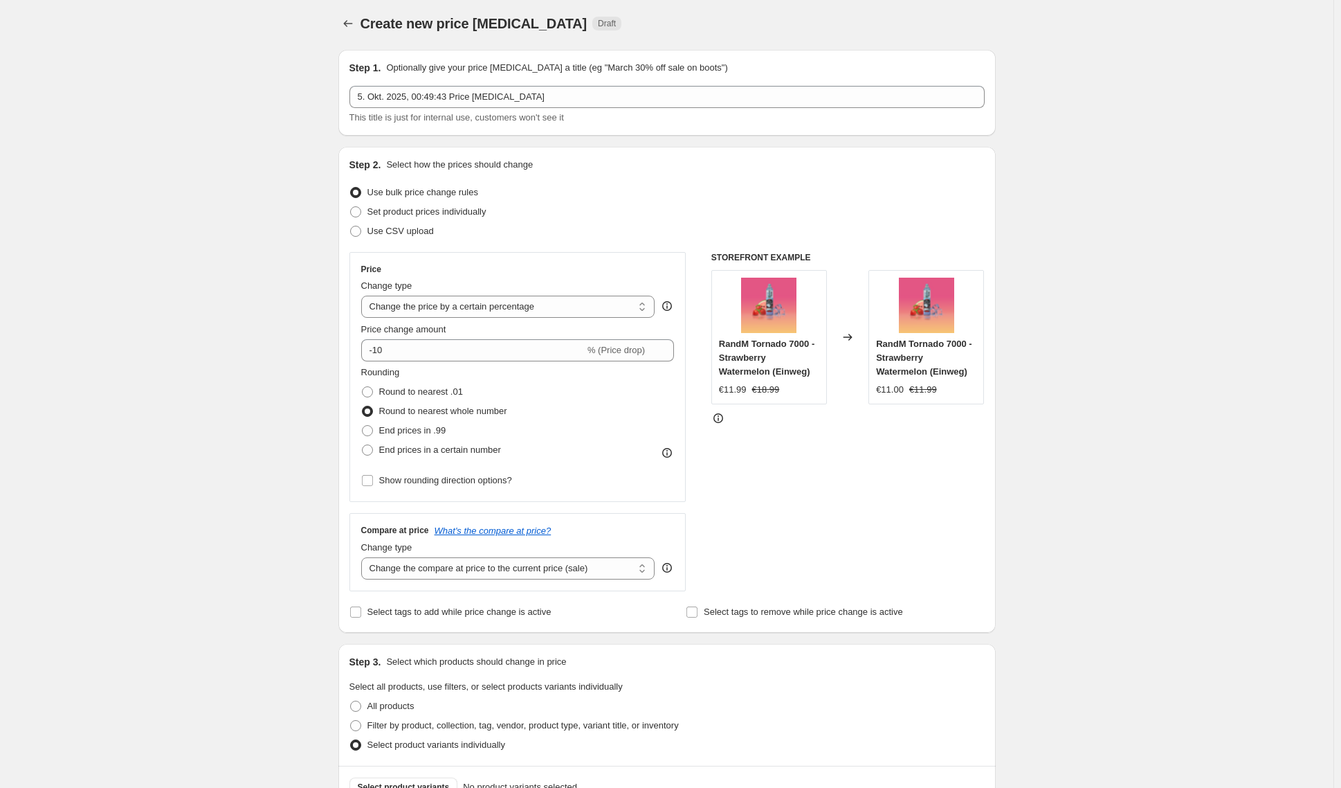
scroll to position [0, 0]
select select "to"
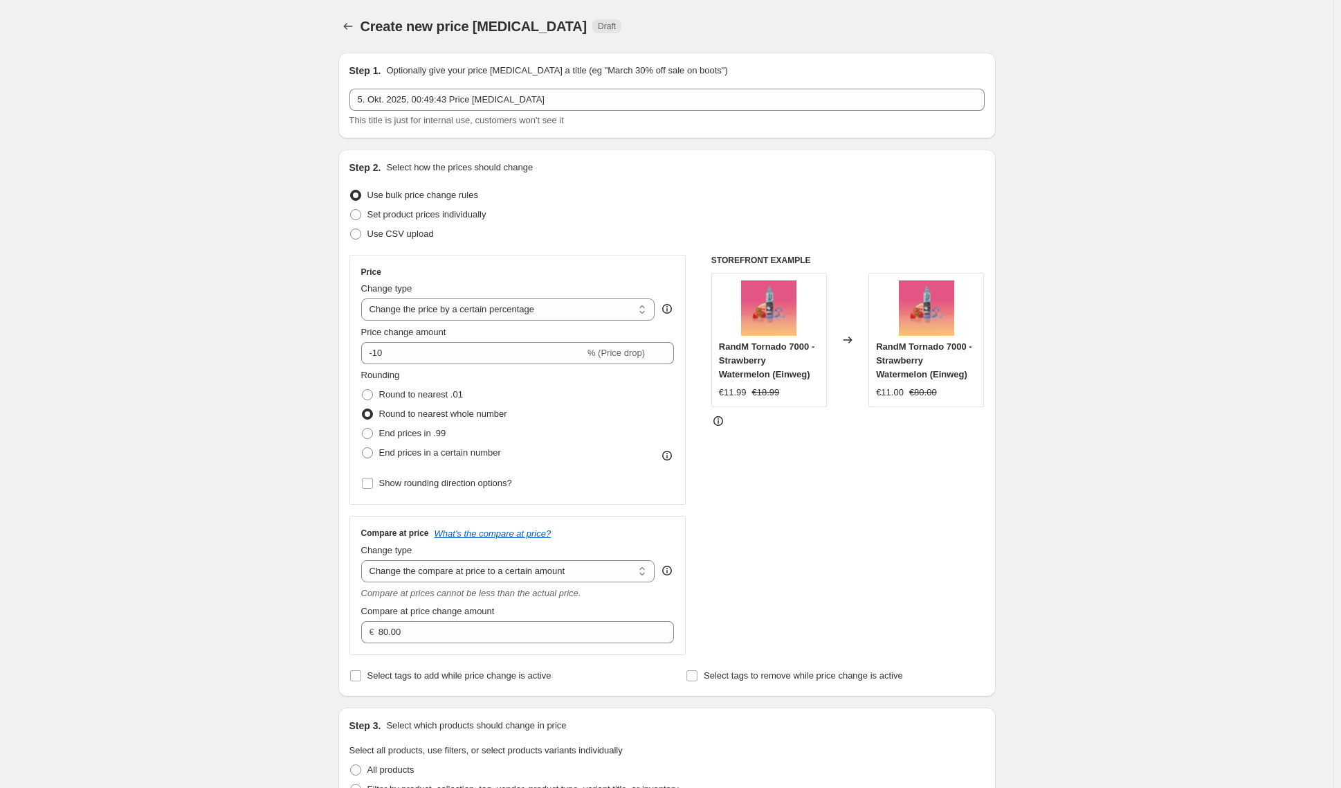
scroll to position [212, 0]
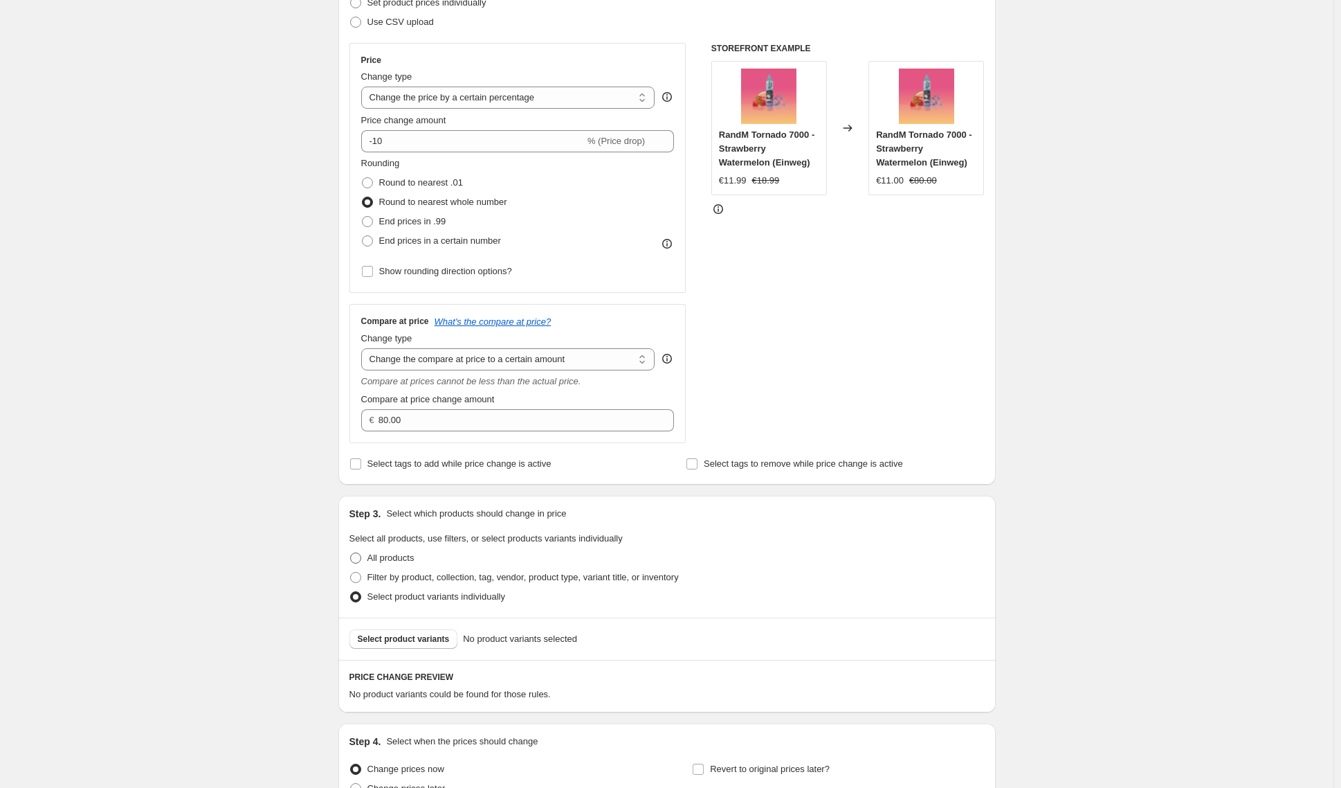
click at [388, 555] on span "All products" at bounding box center [391, 557] width 47 height 10
click at [351, 553] on input "All products" at bounding box center [350, 552] width 1 height 1
radio input "true"
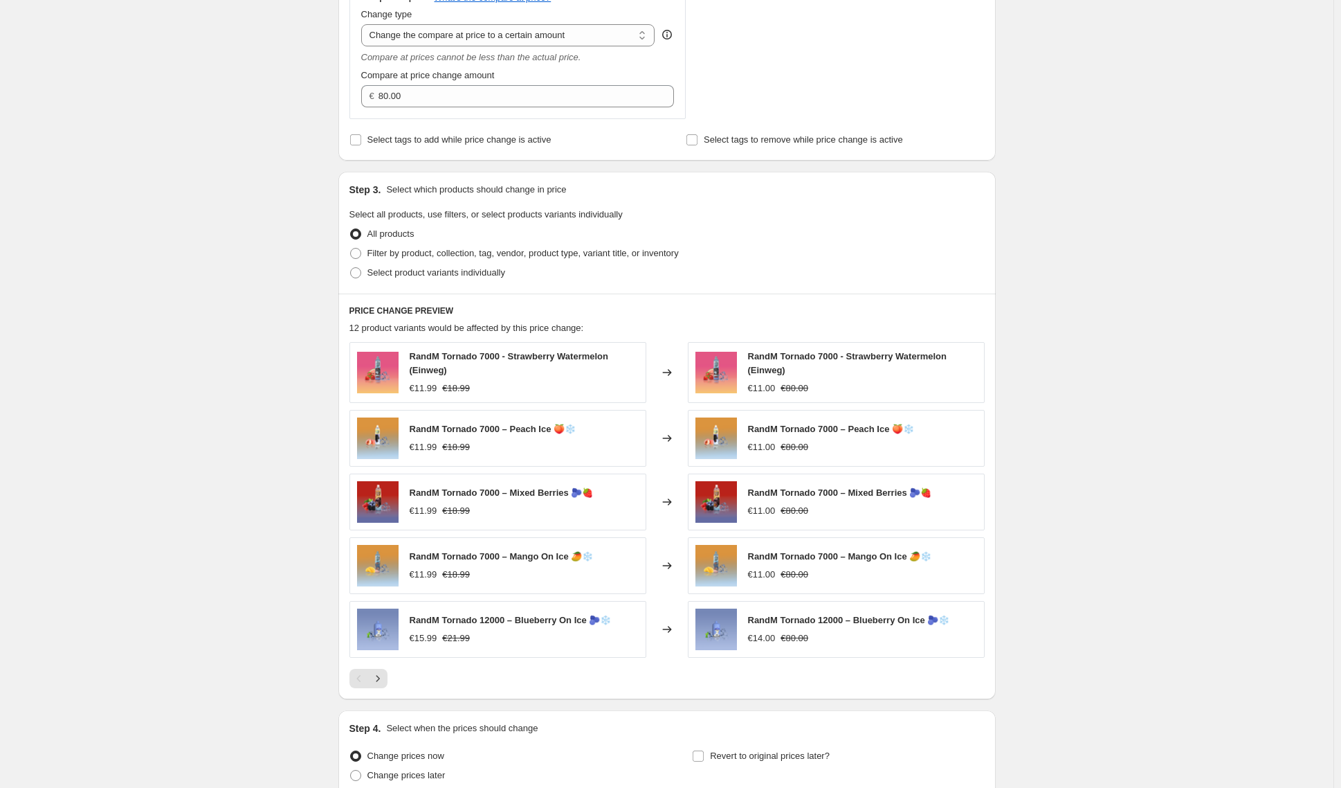
scroll to position [601, 0]
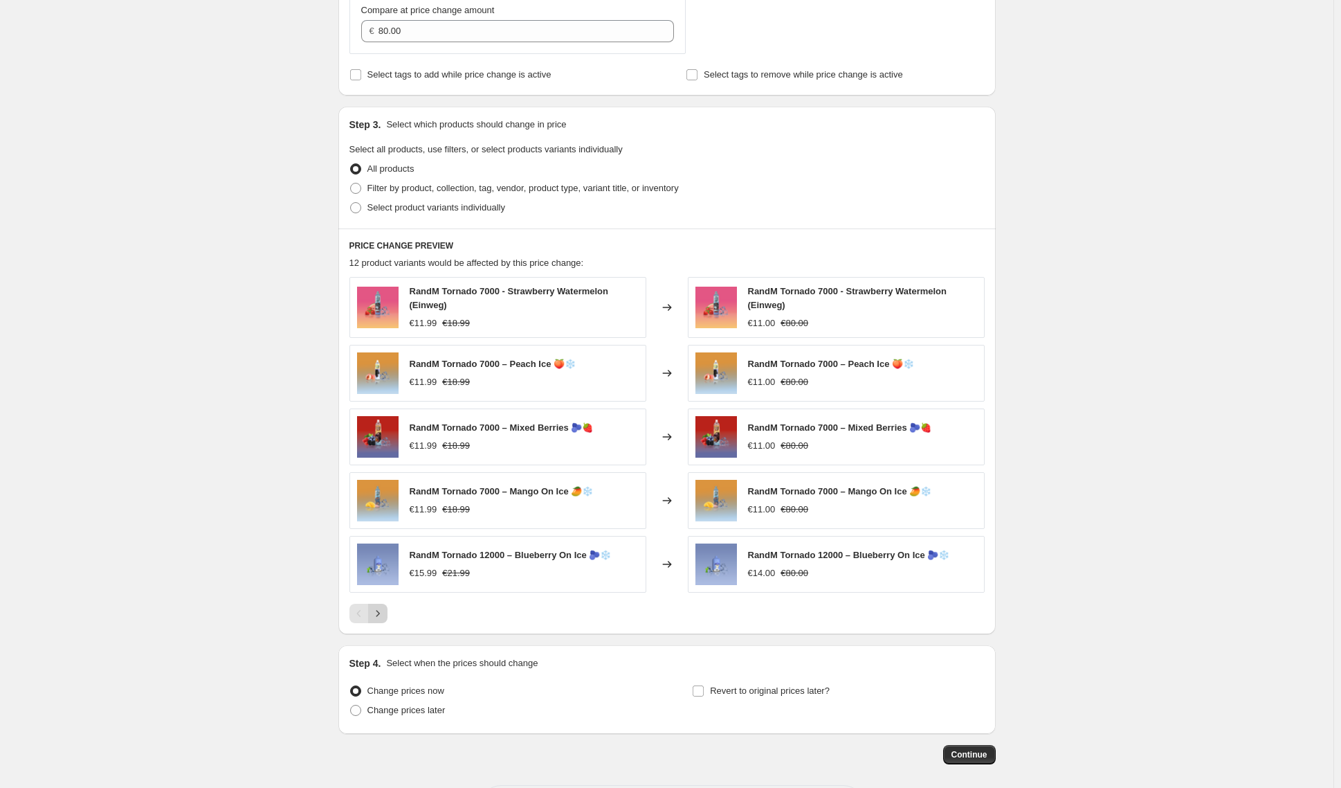
click at [379, 617] on icon "Next" at bounding box center [378, 613] width 14 height 14
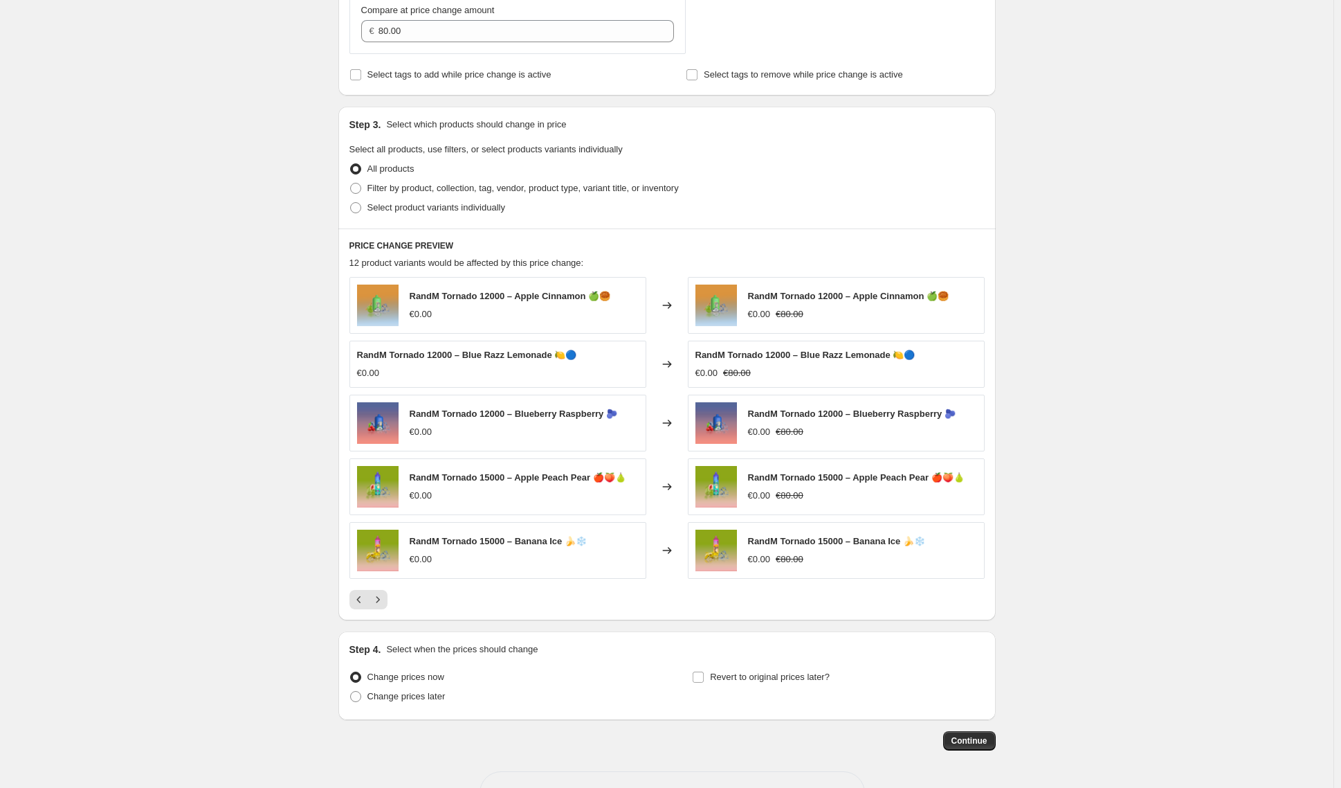
click at [475, 471] on div "RandM Tornado 15000 – Apple Peach Pear 🍎🍑🍐" at bounding box center [518, 478] width 217 height 14
click at [473, 481] on div "RandM Tornado 15000 – Apple Peach Pear 🍎🍑🍐" at bounding box center [518, 478] width 217 height 14
click at [406, 482] on div "RandM Tornado 15000 – Apple Peach Pear 🍎🍑🍐 €0.00" at bounding box center [498, 486] width 297 height 57
click at [393, 483] on img at bounding box center [378, 487] width 42 height 42
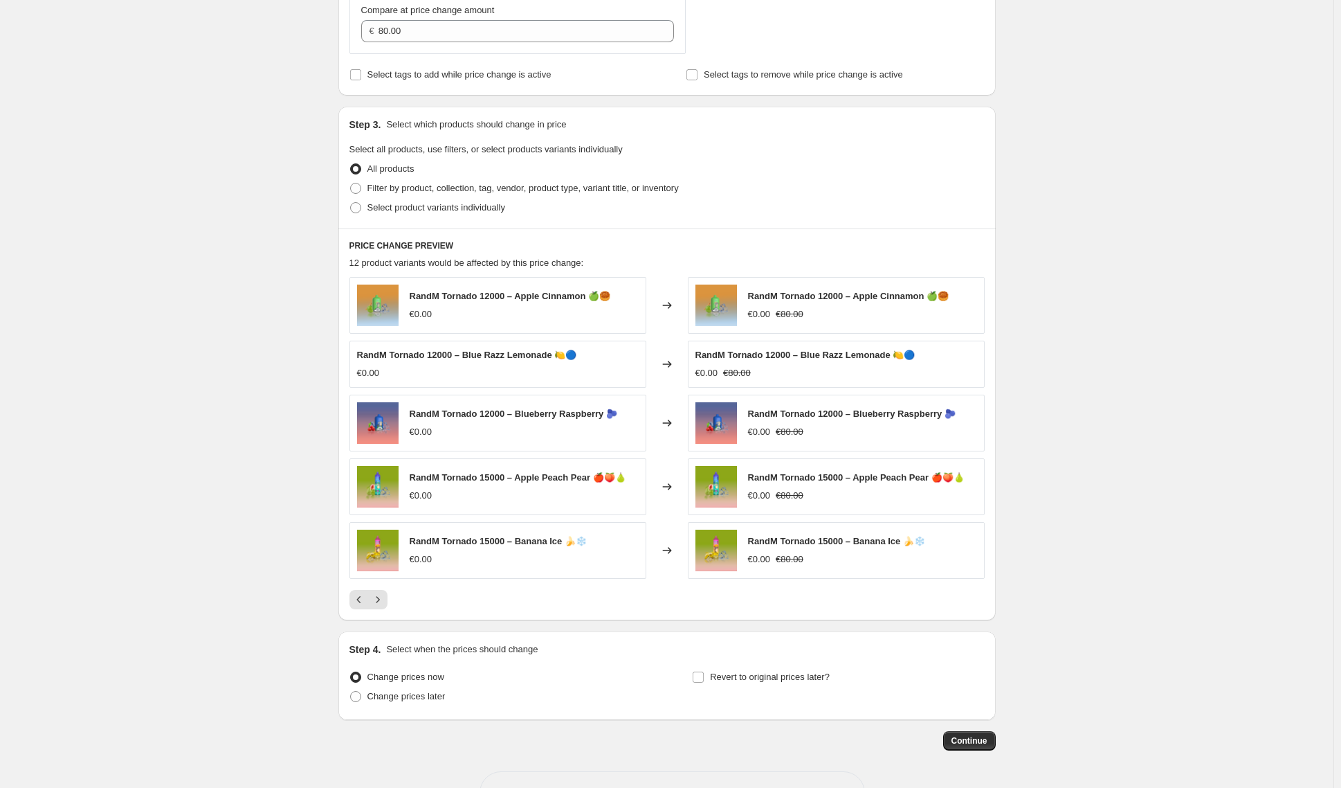
click at [384, 556] on img at bounding box center [378, 550] width 42 height 42
click at [370, 192] on label "Filter by product, collection, tag, vendor, product type, variant title, or inv…" at bounding box center [514, 188] width 329 height 19
click at [351, 183] on input "Filter by product, collection, tag, vendor, product type, variant title, or inv…" at bounding box center [350, 183] width 1 height 1
radio input "true"
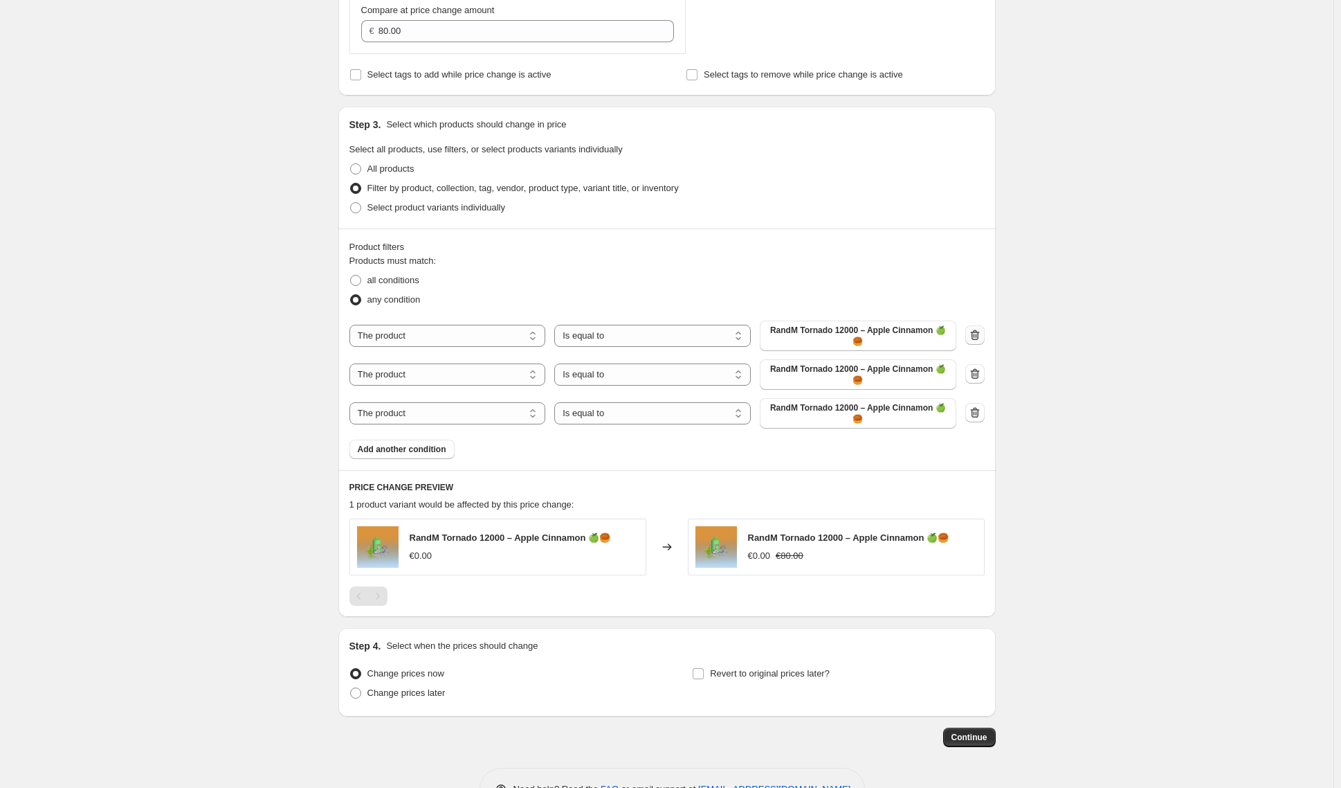
click at [971, 334] on icon "button" at bounding box center [975, 335] width 14 height 14
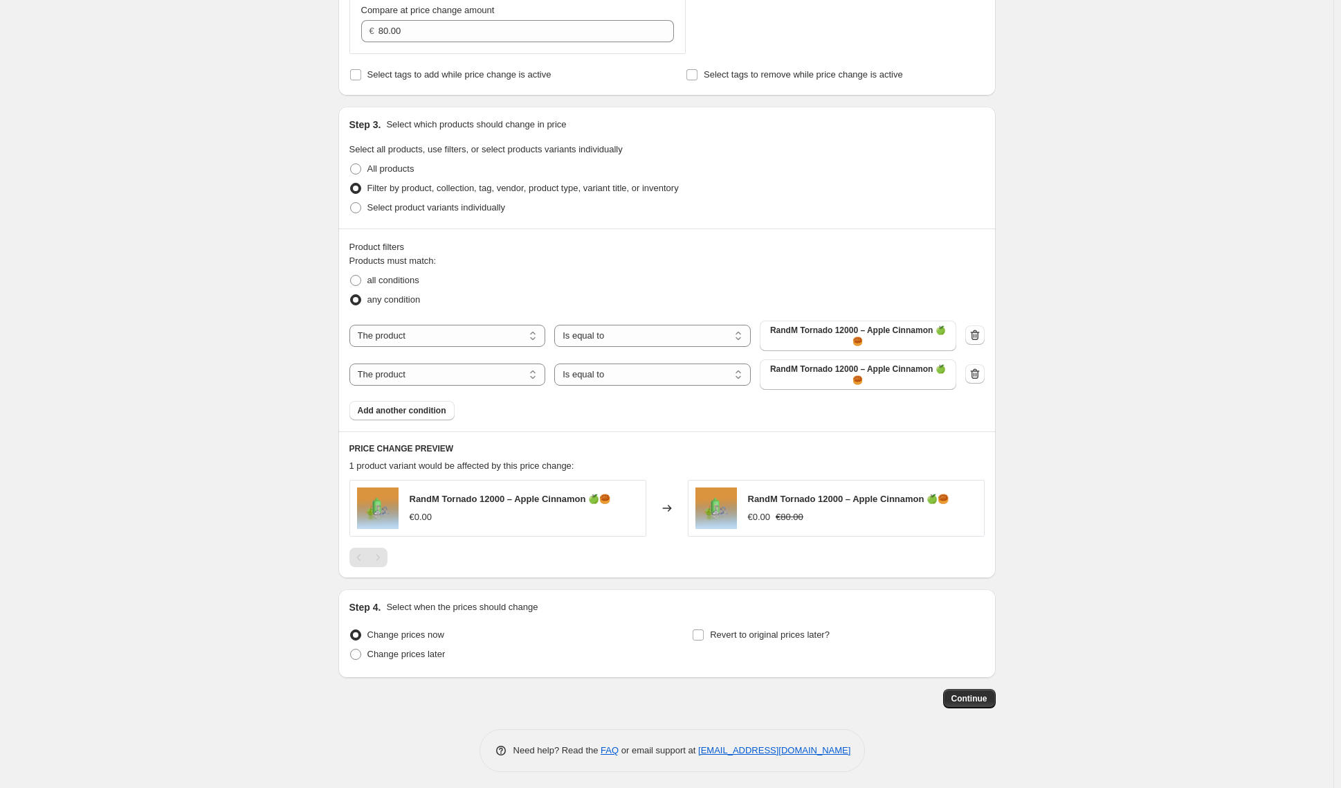
click at [929, 335] on span "RandM Tornado 12000 – Apple Cinnamon 🍏🥮" at bounding box center [858, 336] width 180 height 22
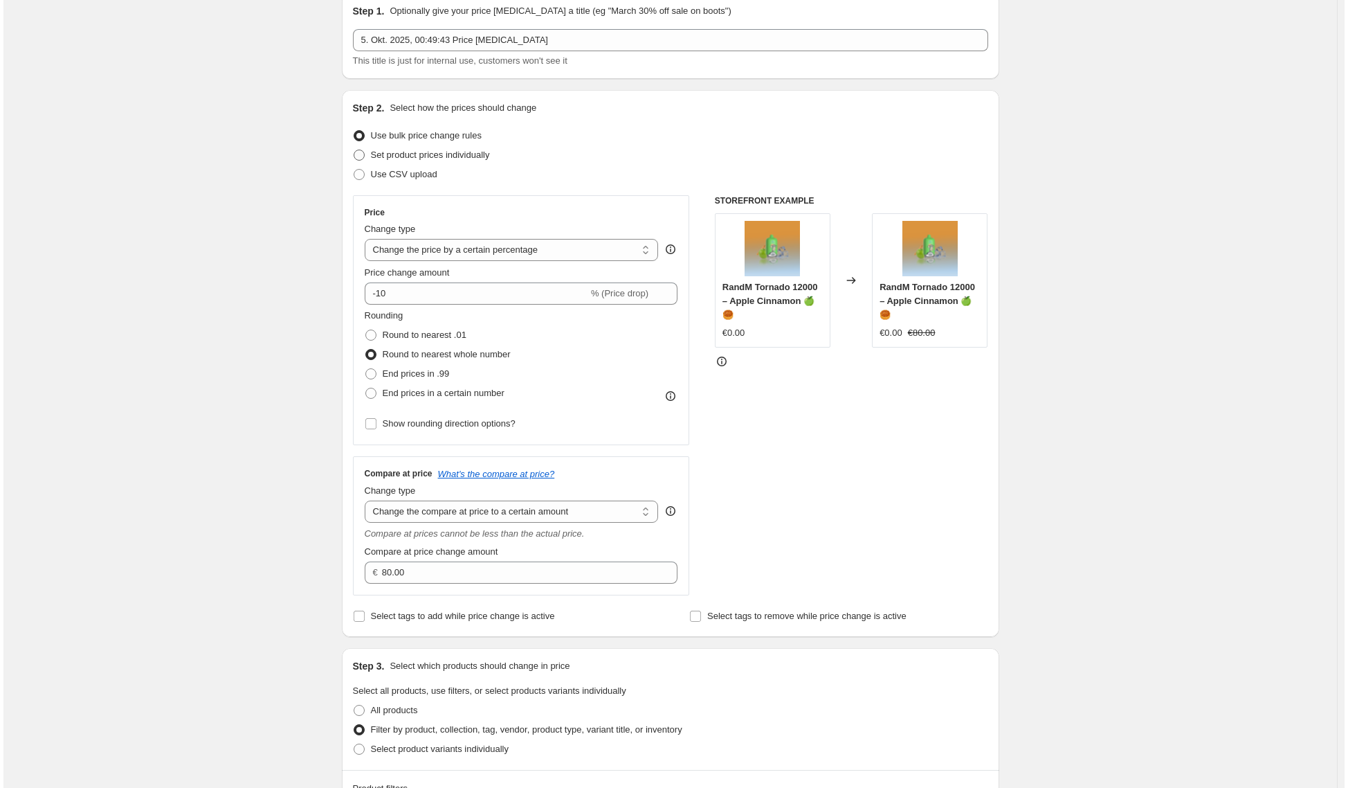
scroll to position [0, 0]
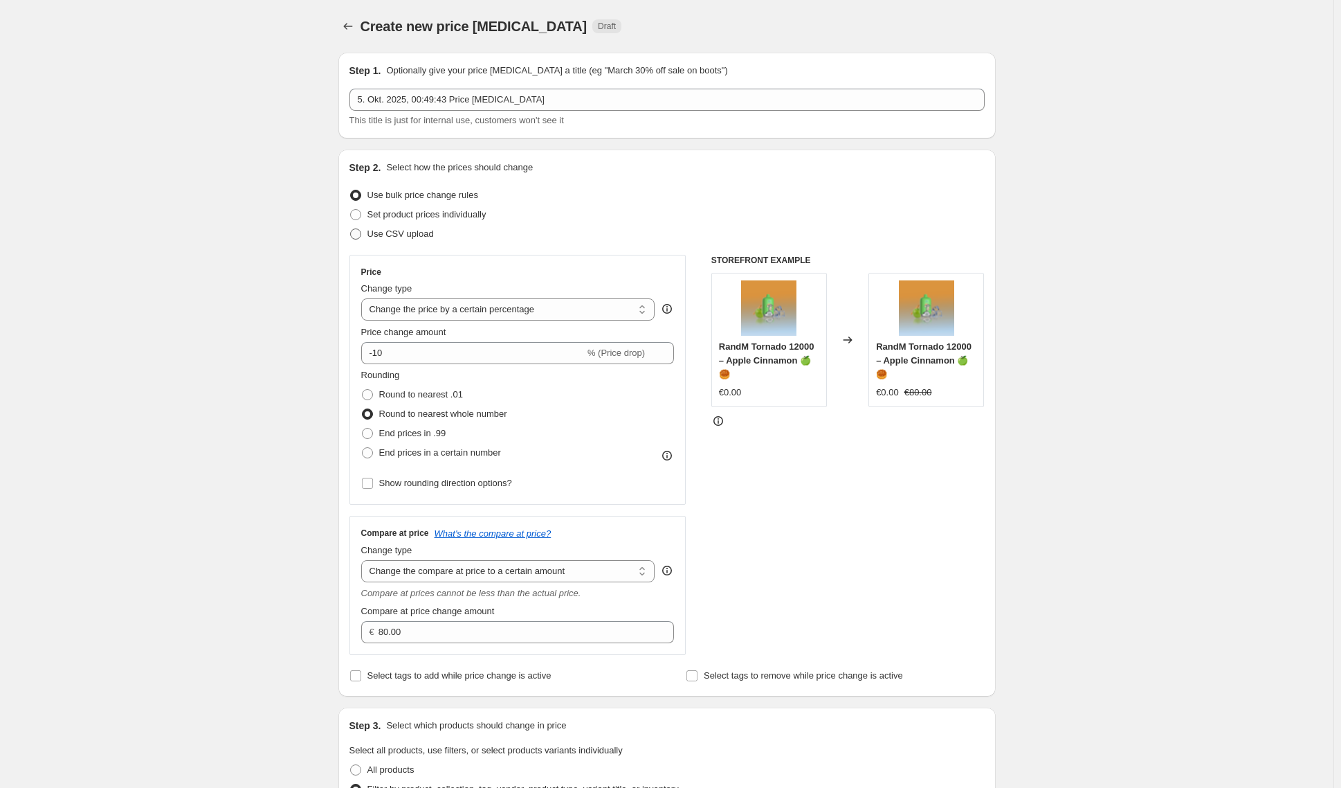
click at [423, 234] on span "Use CSV upload" at bounding box center [401, 233] width 66 height 10
click at [351, 229] on input "Use CSV upload" at bounding box center [350, 228] width 1 height 1
radio input "true"
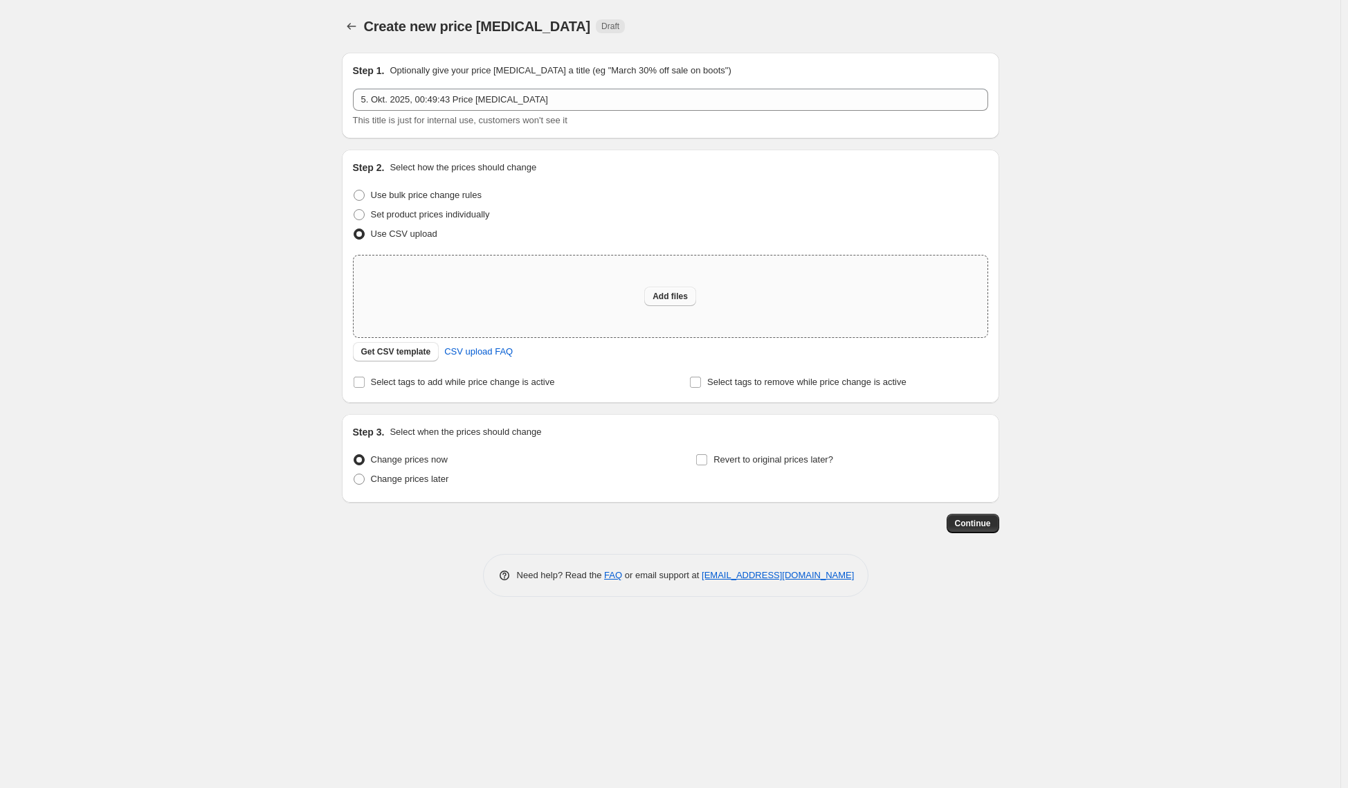
click at [665, 296] on span "Add files" at bounding box center [670, 296] width 35 height 11
